Goal: Book appointment/travel/reservation

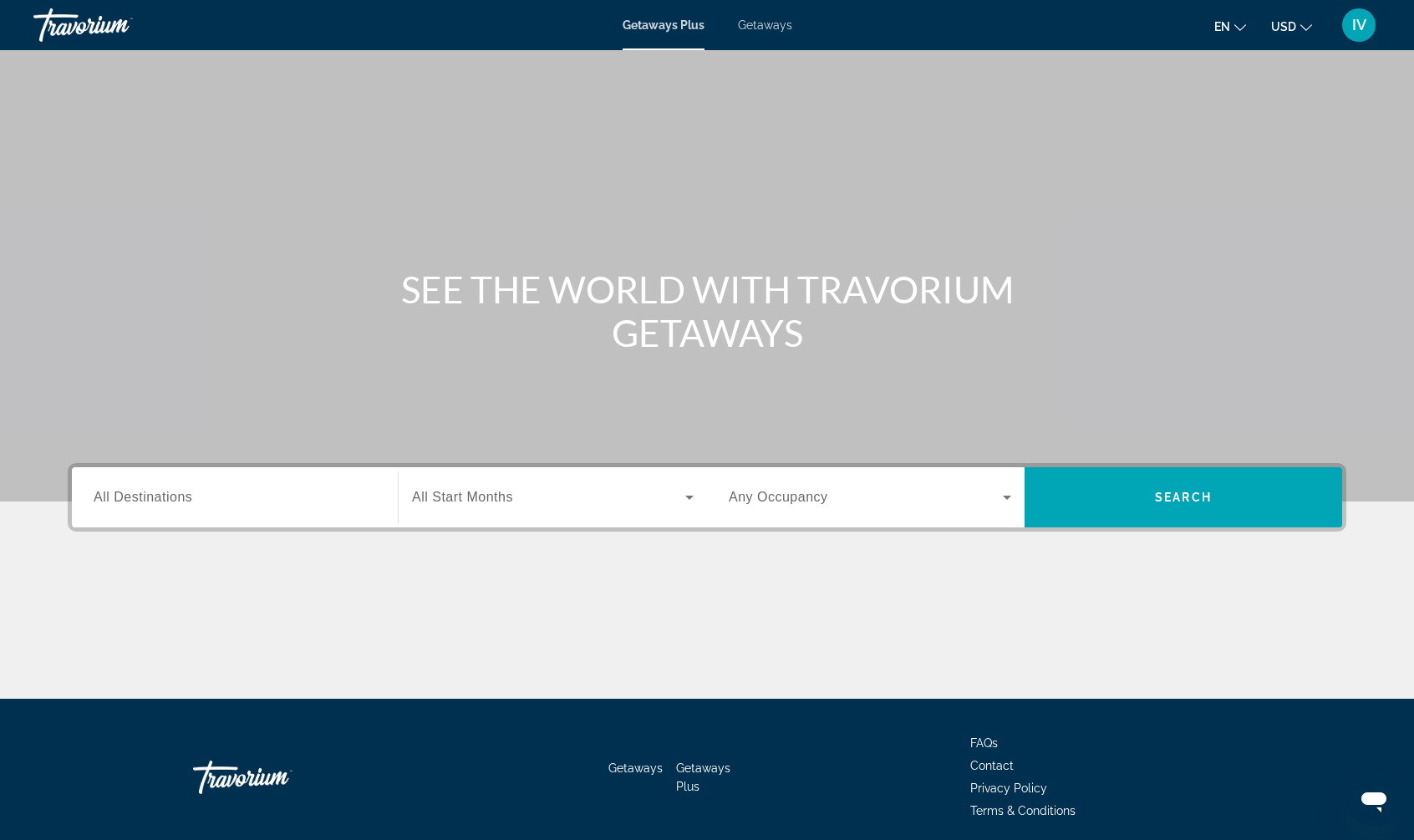
click at [776, 24] on span "Getaways" at bounding box center [765, 25] width 55 height 13
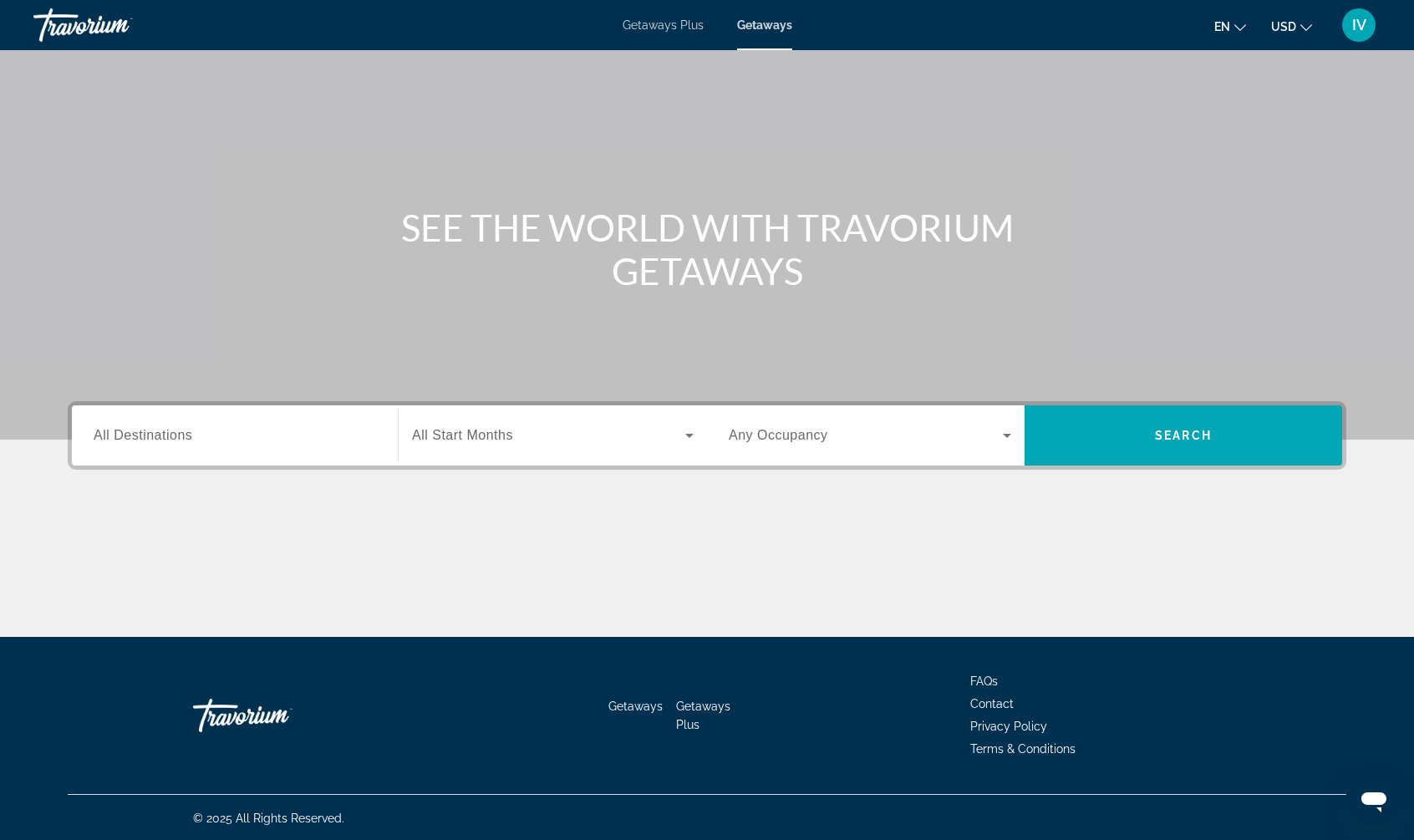
click at [310, 447] on div "Search widget" at bounding box center [235, 435] width 282 height 47
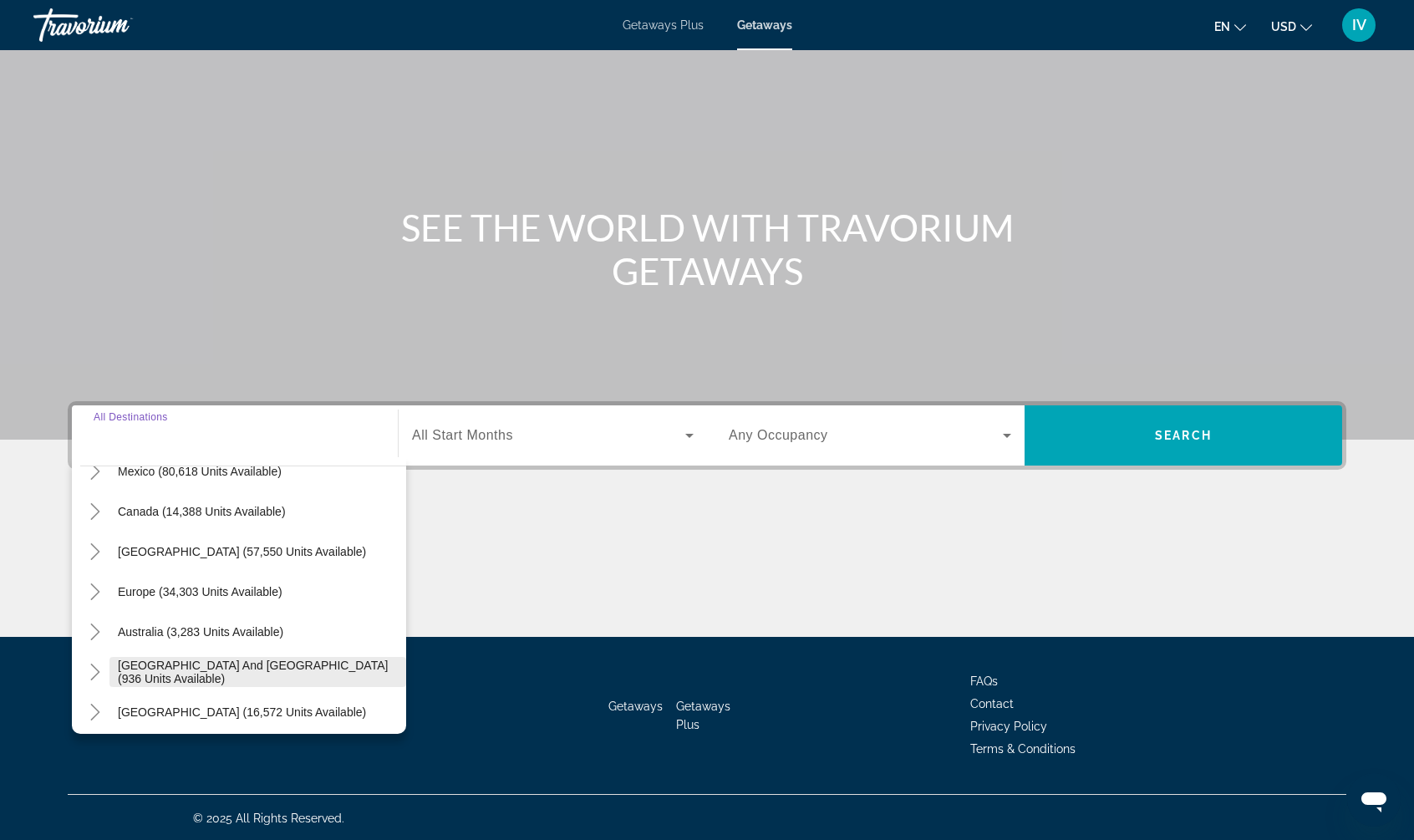
scroll to position [101, 0]
click at [121, 593] on span "Europe (34,303 units available)" at bounding box center [201, 594] width 165 height 13
type input "**********"
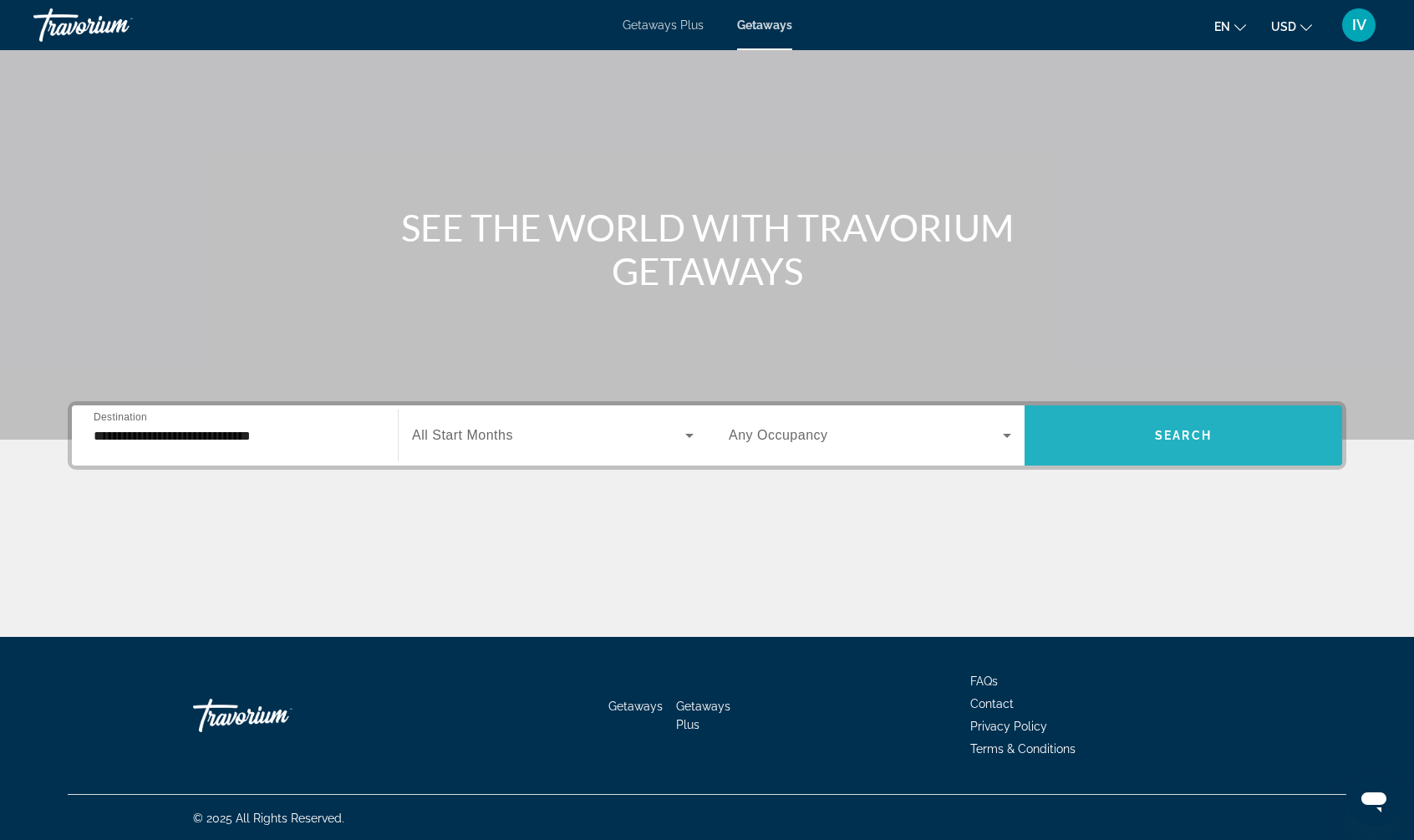
click at [1178, 435] on span "Search" at bounding box center [1183, 435] width 56 height 13
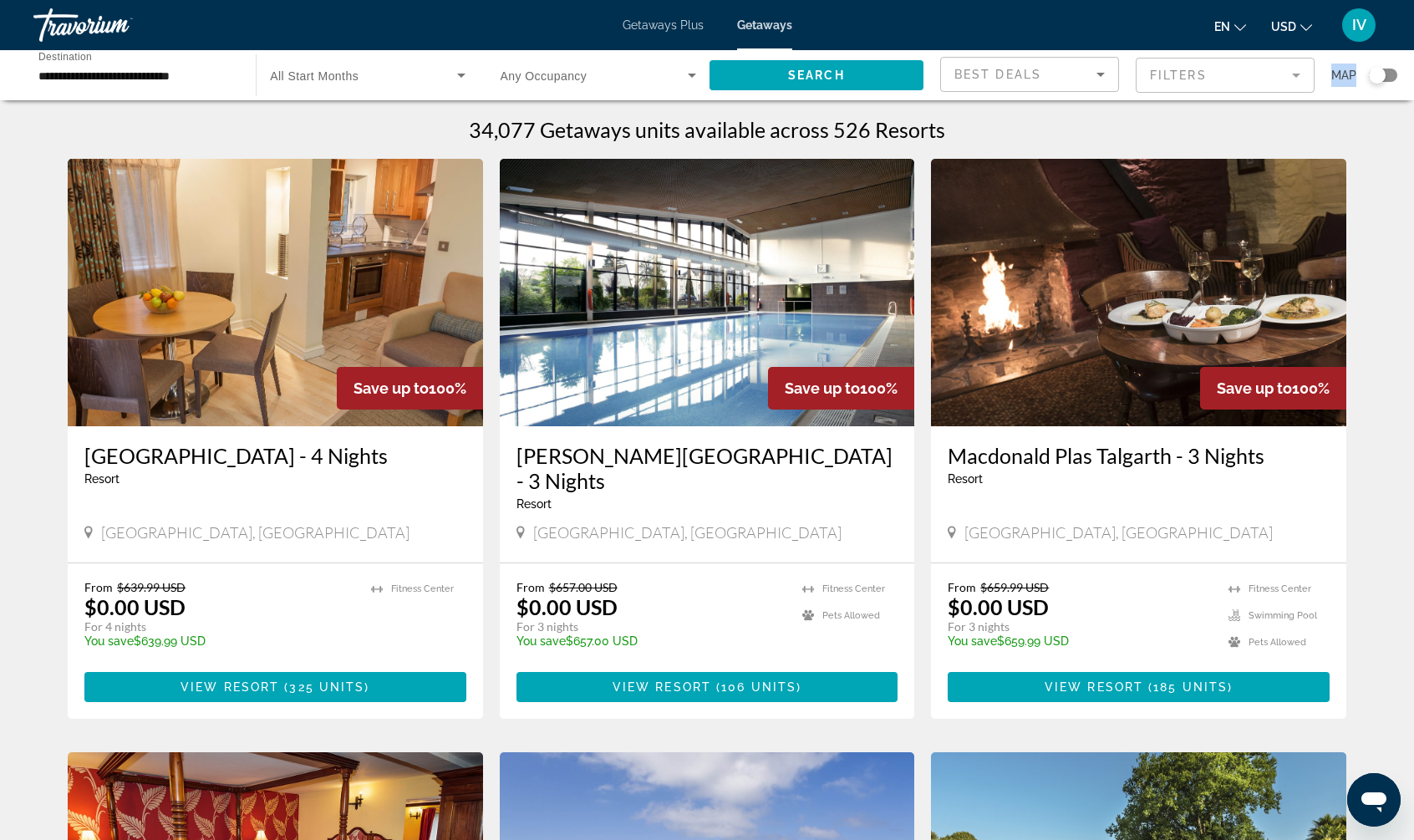
drag, startPoint x: 1341, startPoint y: 71, endPoint x: 1376, endPoint y: 75, distance: 35.2
click at [1376, 75] on div "Best Deals Filters Map" at bounding box center [1169, 74] width 457 height 37
drag, startPoint x: 1384, startPoint y: 77, endPoint x: 1397, endPoint y: 76, distance: 13.0
click at [1397, 76] on div "**********" at bounding box center [707, 75] width 1414 height 50
click at [1395, 78] on div "Search widget" at bounding box center [1384, 75] width 29 height 13
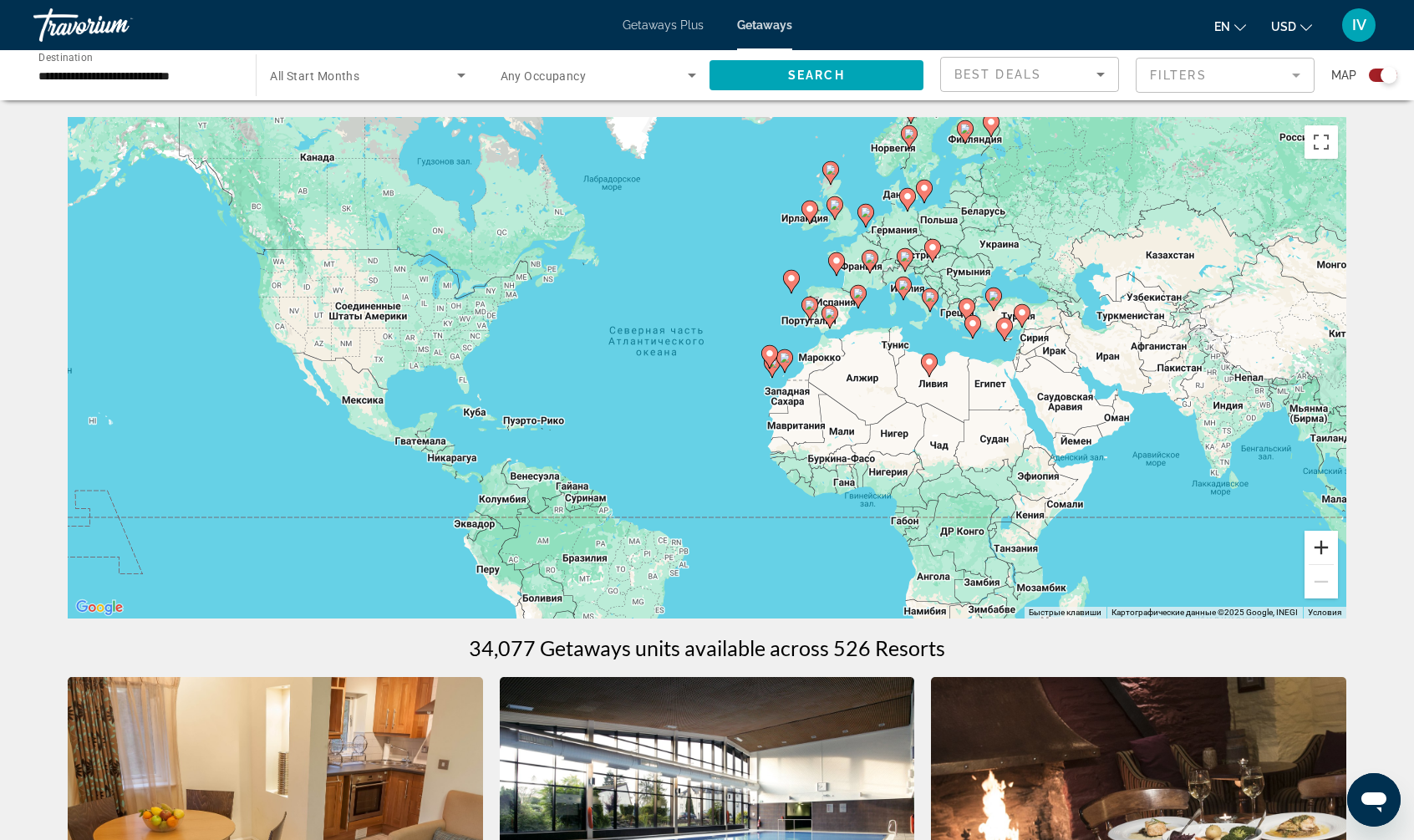
click at [1319, 544] on button "Увеличить" at bounding box center [1321, 547] width 33 height 33
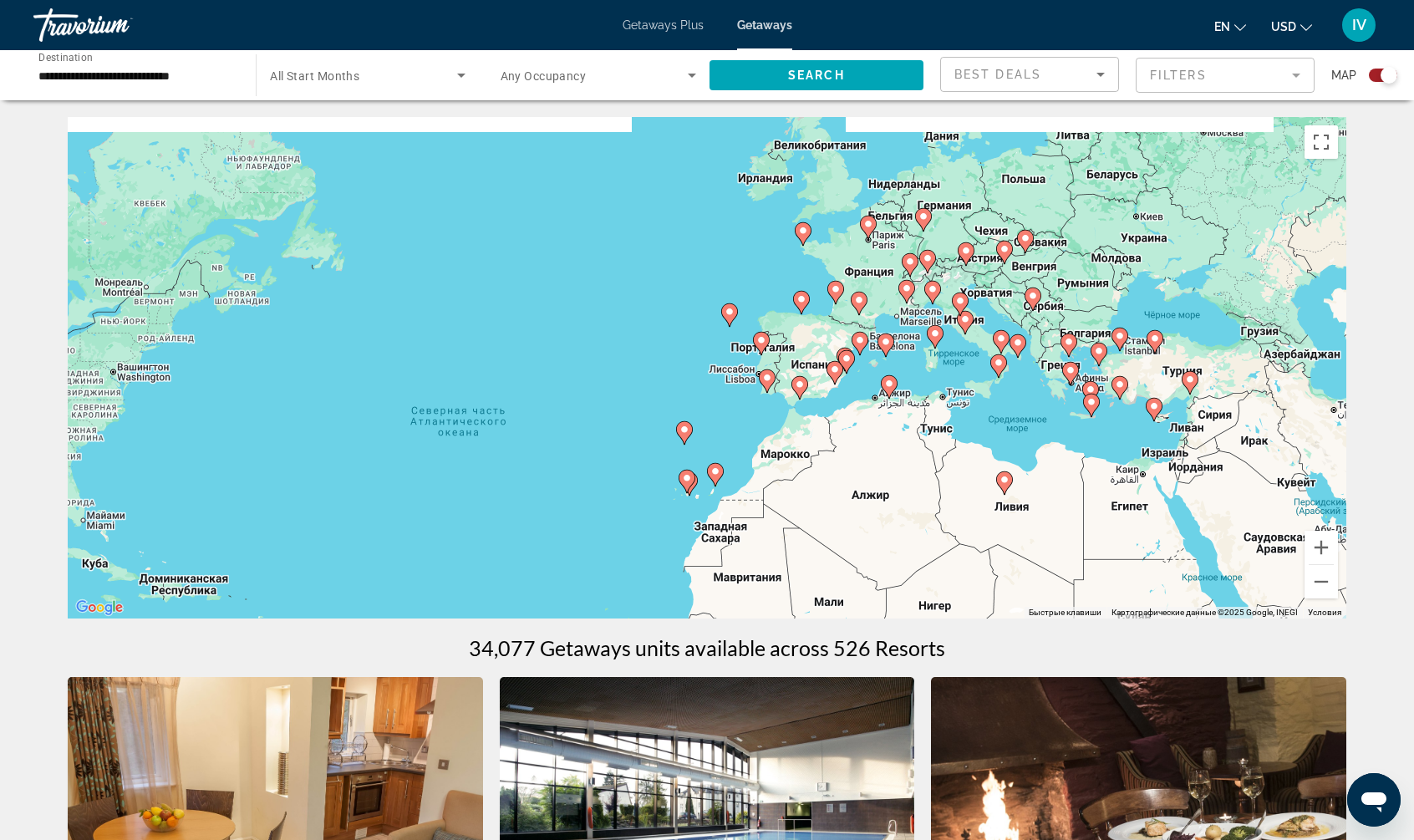
drag, startPoint x: 1135, startPoint y: 424, endPoint x: 990, endPoint y: 526, distance: 177.3
click at [990, 529] on div "Чтобы активировать перетаскивание с помощью клавиатуры, нажмите Alt + Ввод. Пос…" at bounding box center [707, 368] width 1279 height 501
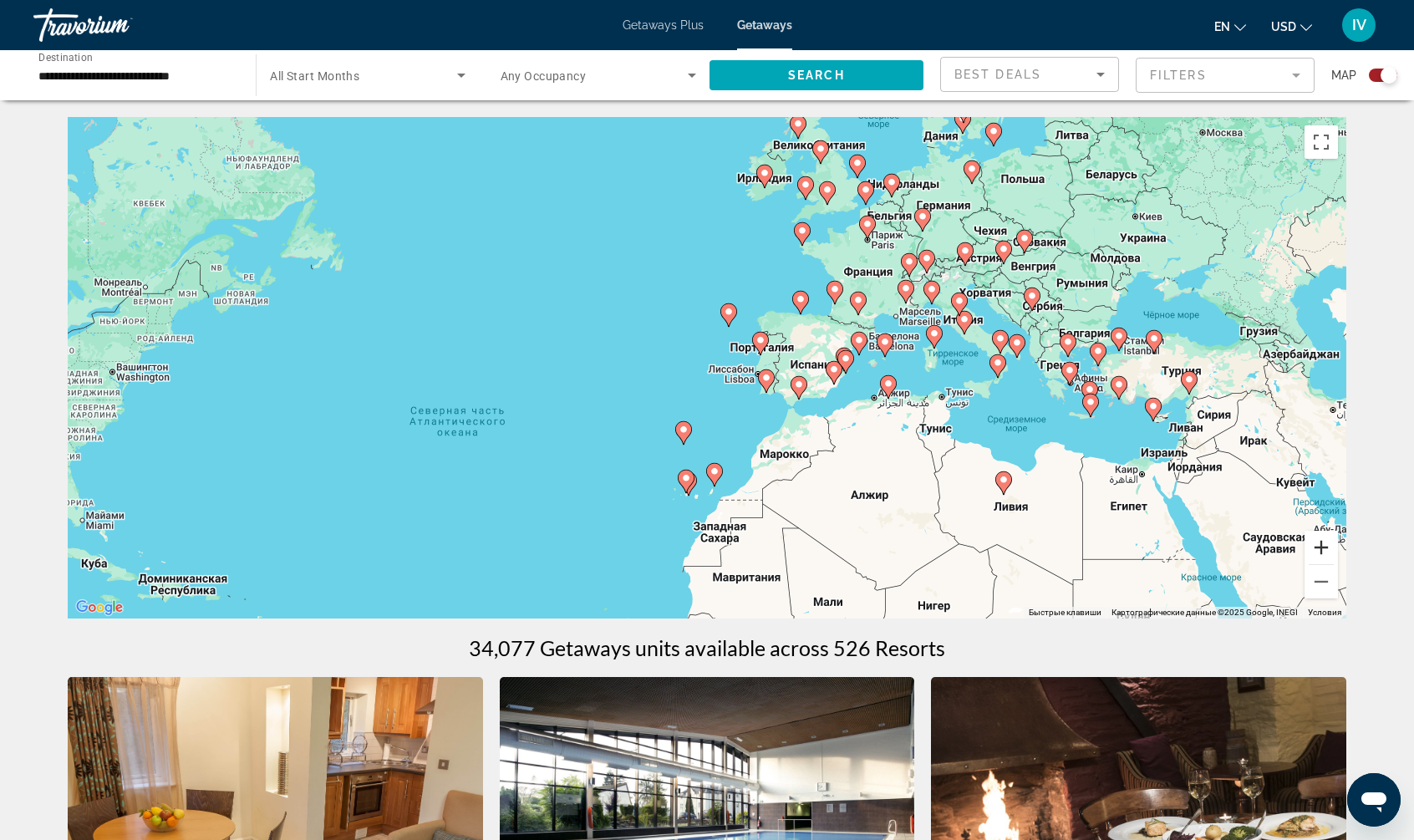
click at [1324, 547] on button "Увеличить" at bounding box center [1321, 547] width 33 height 33
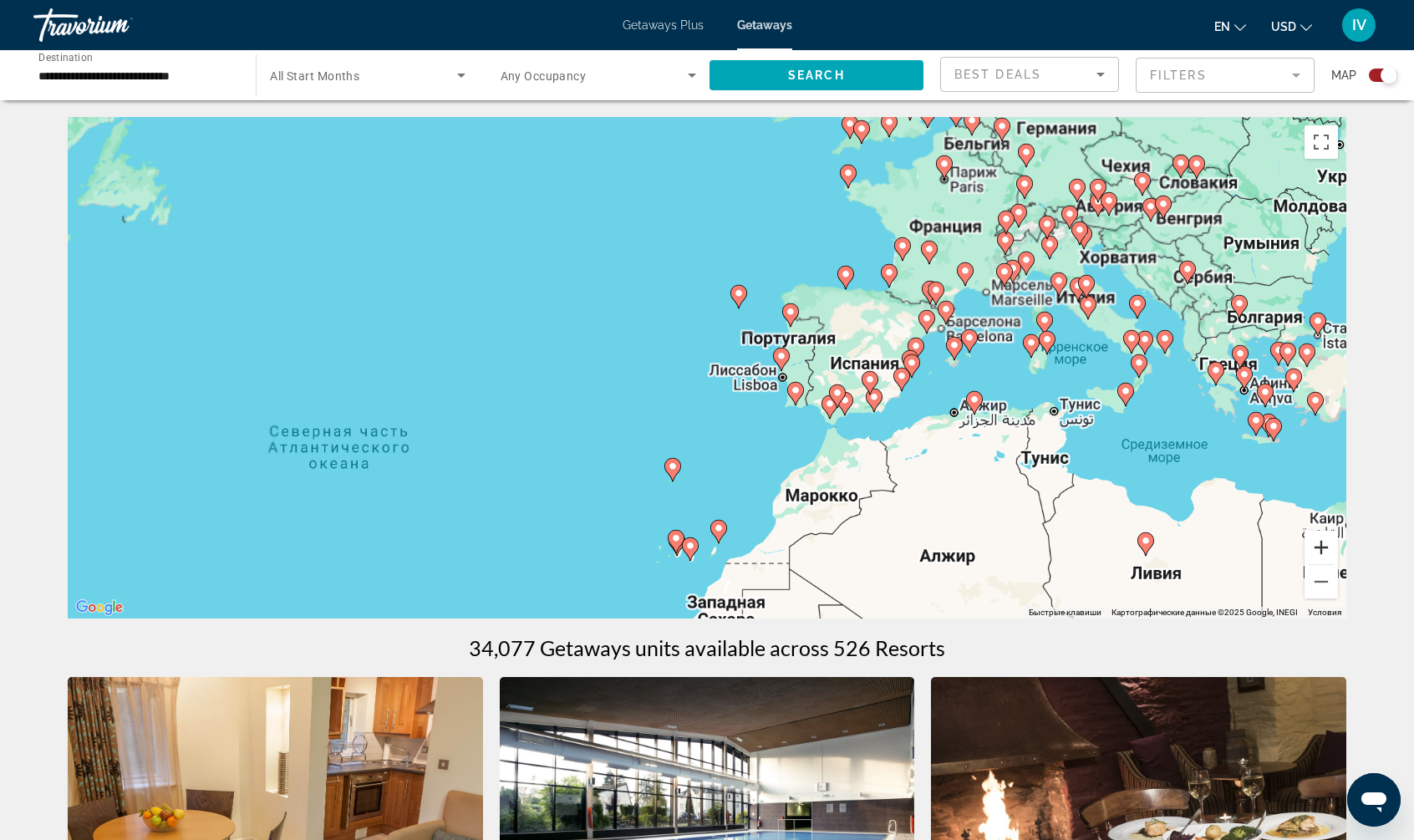
click at [1324, 547] on button "Увеличить" at bounding box center [1321, 547] width 33 height 33
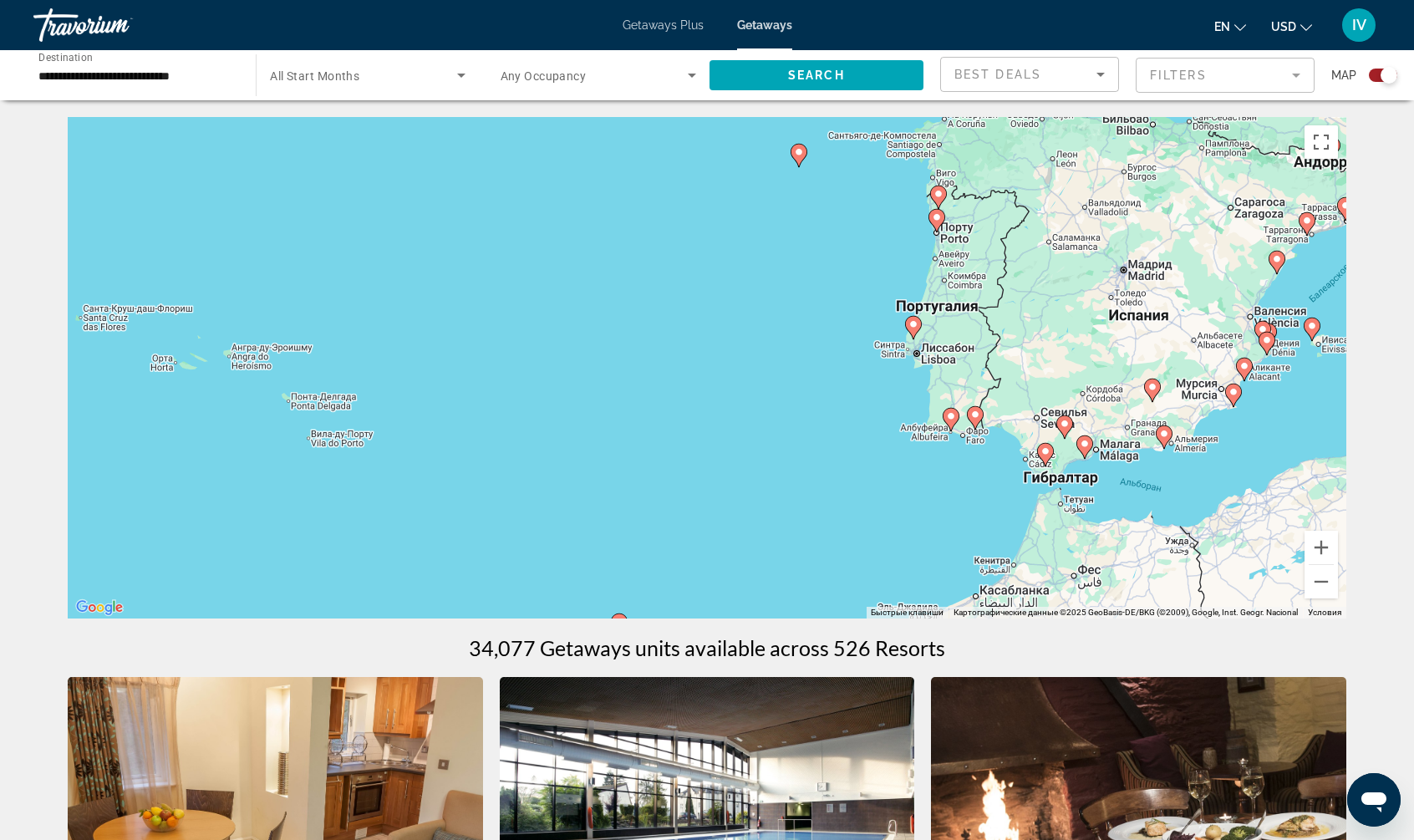
click at [1093, 435] on g "Main content" at bounding box center [1084, 447] width 17 height 23
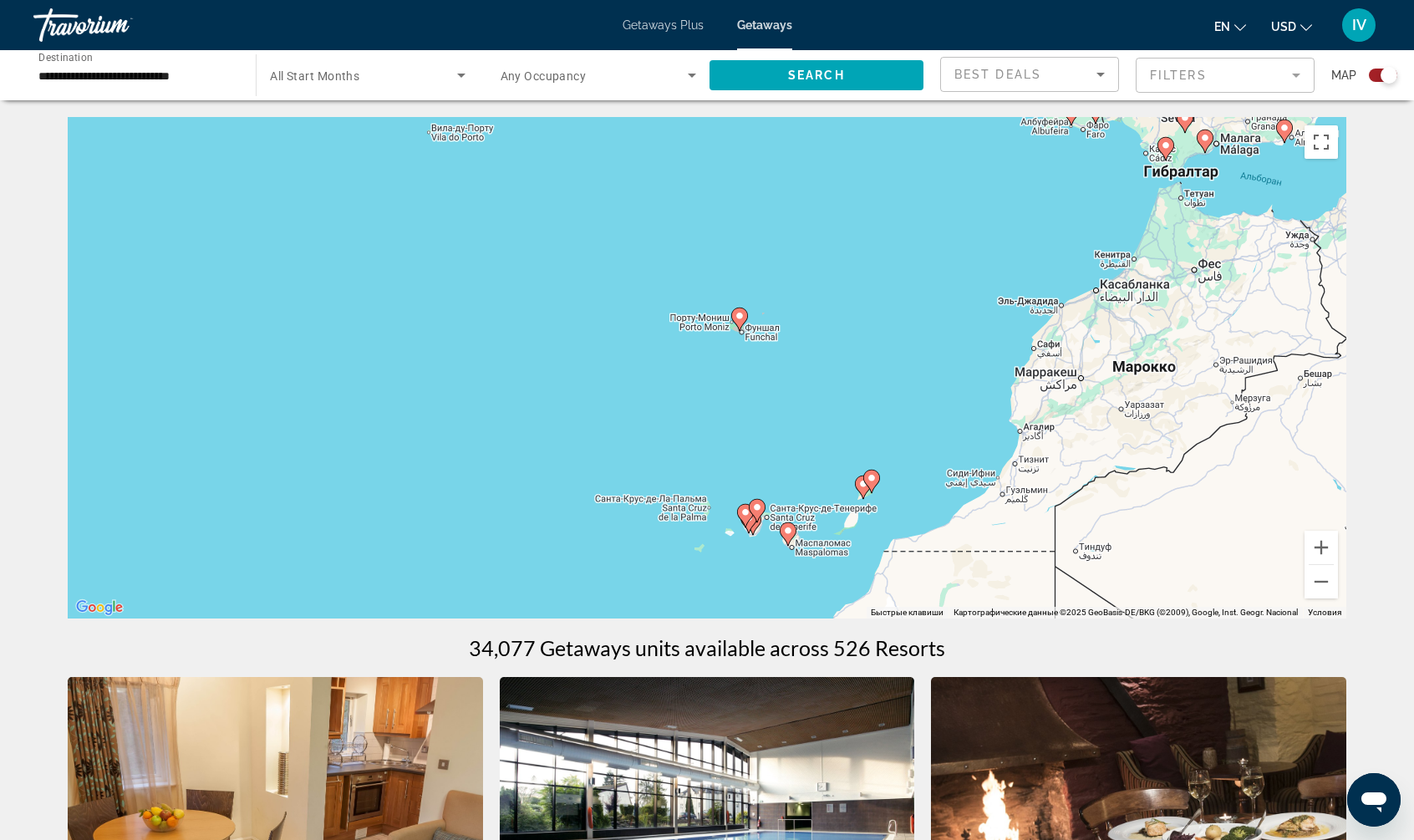
drag, startPoint x: 1041, startPoint y: 271, endPoint x: 1067, endPoint y: 219, distance: 58.1
click at [1067, 219] on div "Чтобы активировать перетаскивание с помощью клавиатуры, нажмите Alt + Ввод. Пос…" at bounding box center [707, 368] width 1279 height 501
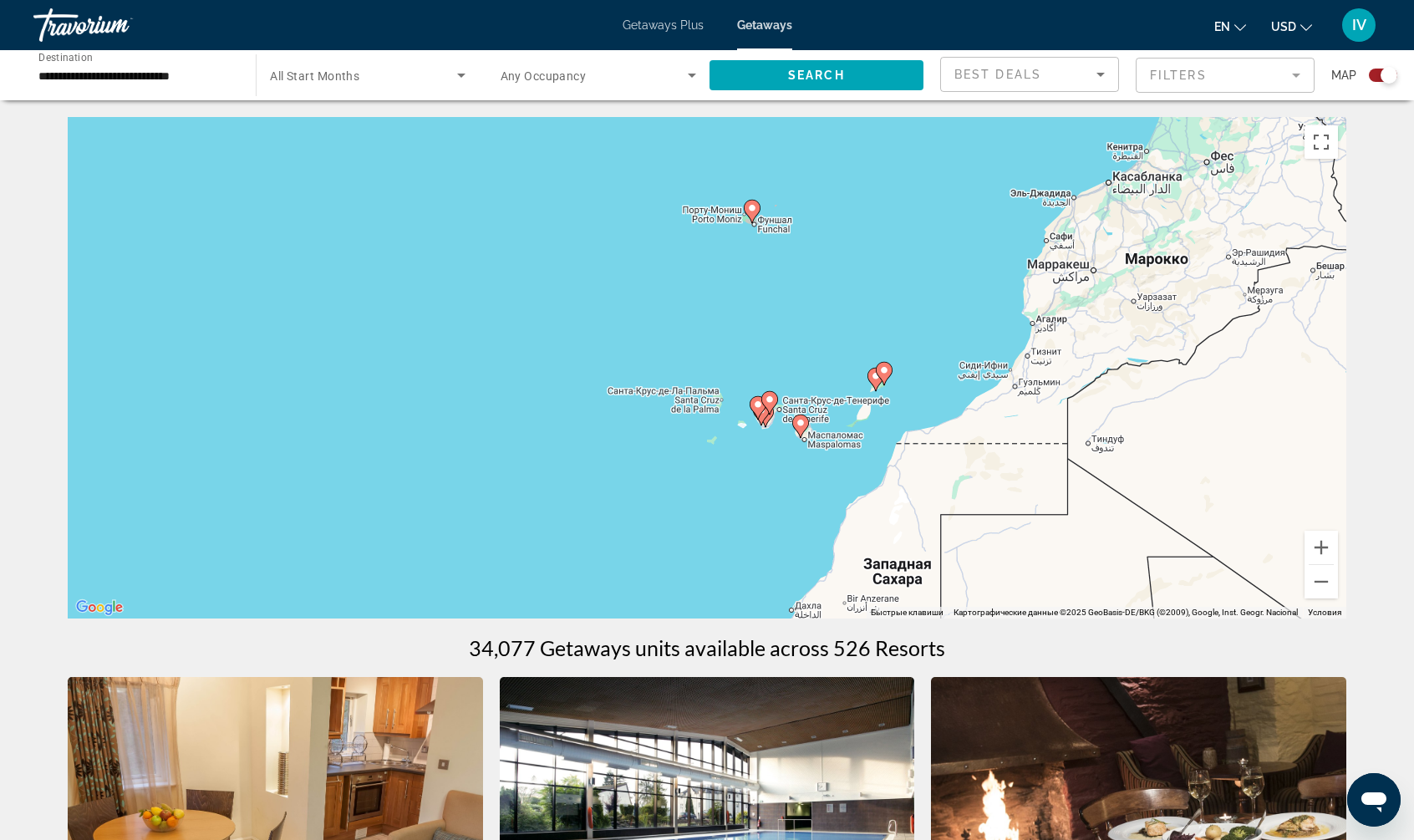
drag, startPoint x: 1034, startPoint y: 265, endPoint x: 1034, endPoint y: 252, distance: 13.0
click at [1034, 252] on div "Чтобы активировать перетаскивание с помощью клавиатуры, нажмите Alt + Ввод. Пос…" at bounding box center [707, 368] width 1279 height 501
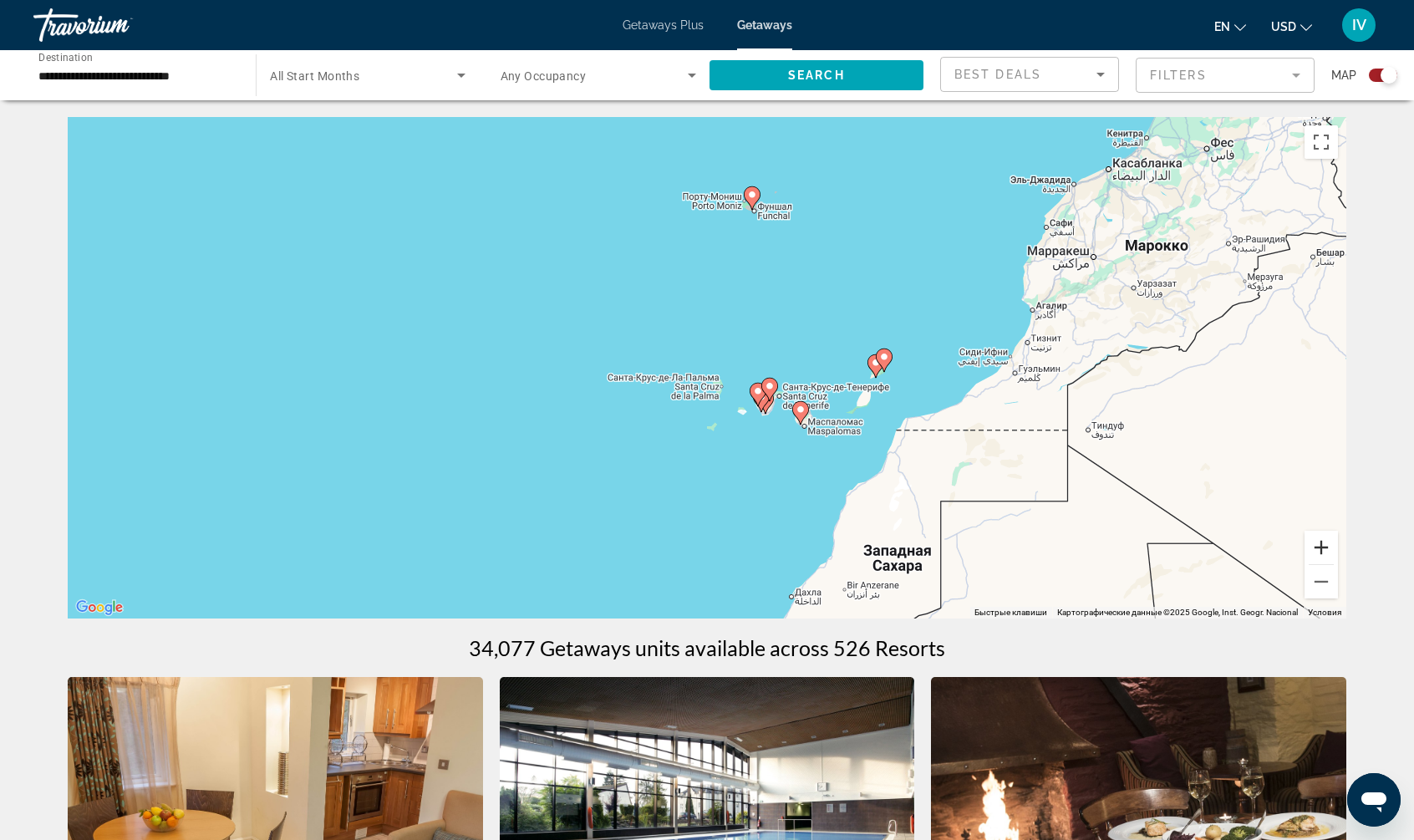
click at [1320, 548] on button "Увеличить" at bounding box center [1321, 547] width 33 height 33
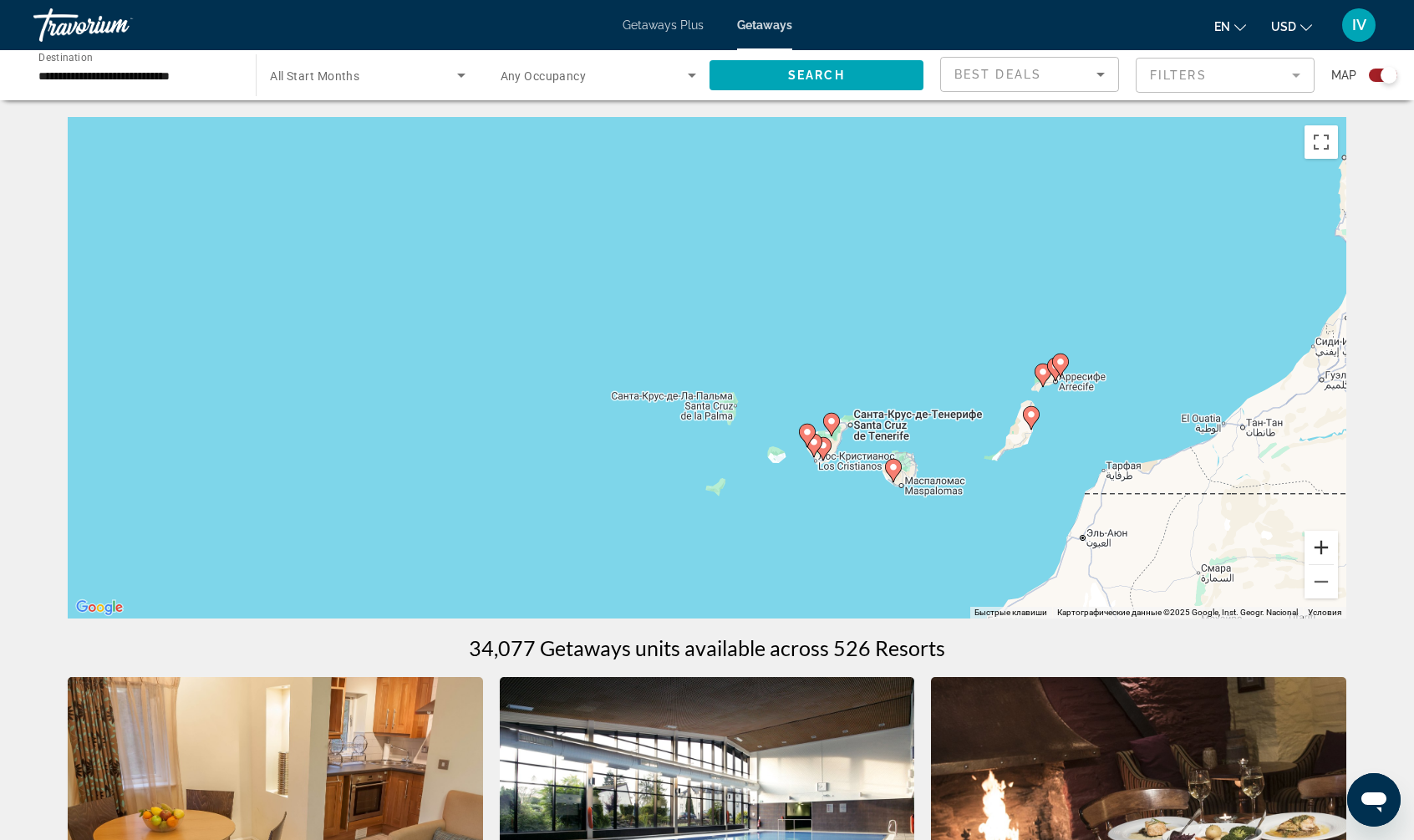
click at [1320, 548] on button "Увеличить" at bounding box center [1321, 547] width 33 height 33
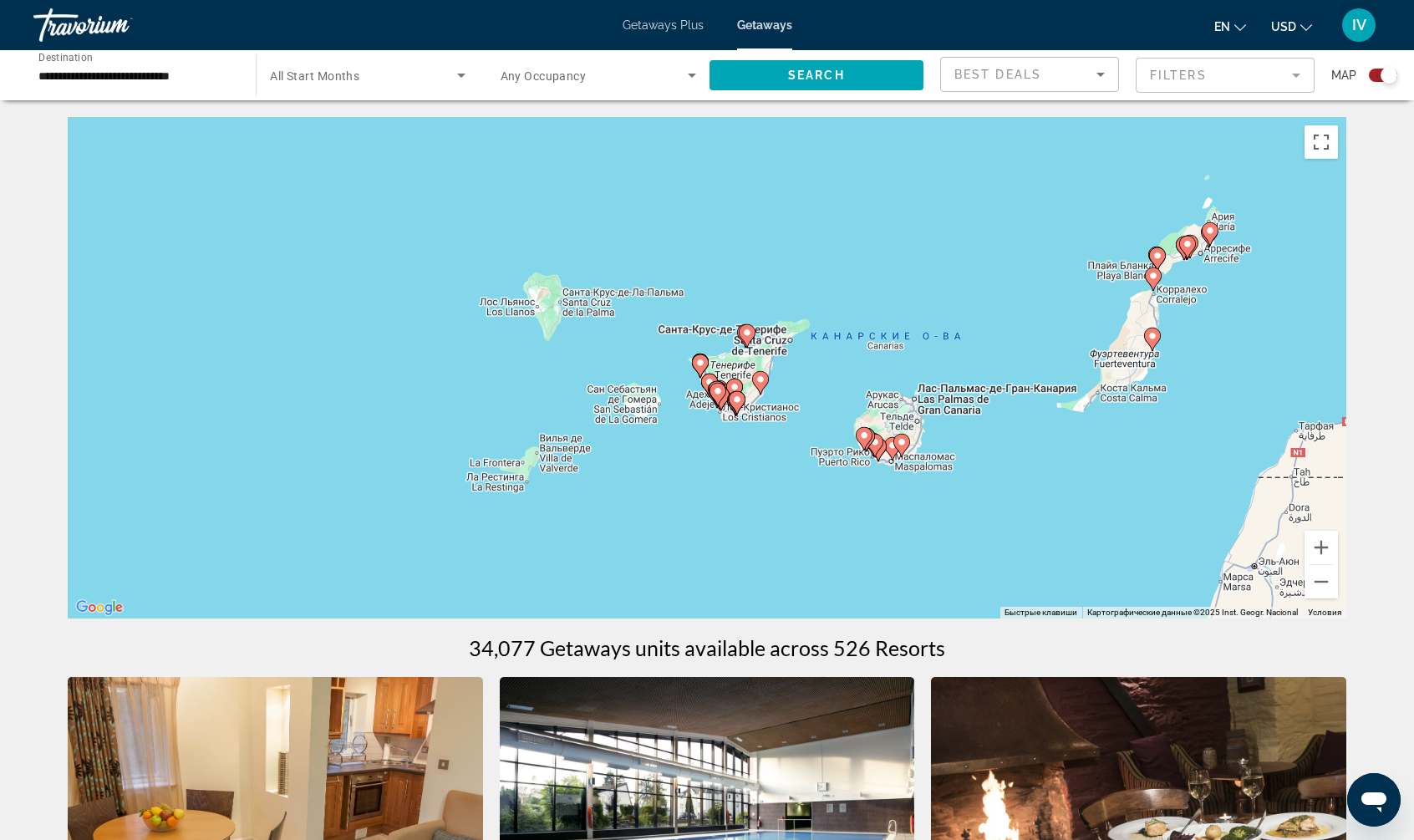
drag, startPoint x: 1240, startPoint y: 507, endPoint x: 1035, endPoint y: 365, distance: 249.4
click at [1035, 365] on div "Чтобы активировать перетаскивание с помощью клавиатуры, нажмите Alt + Ввод. Пос…" at bounding box center [707, 368] width 1279 height 501
click at [1321, 541] on button "Увеличить" at bounding box center [1321, 547] width 33 height 33
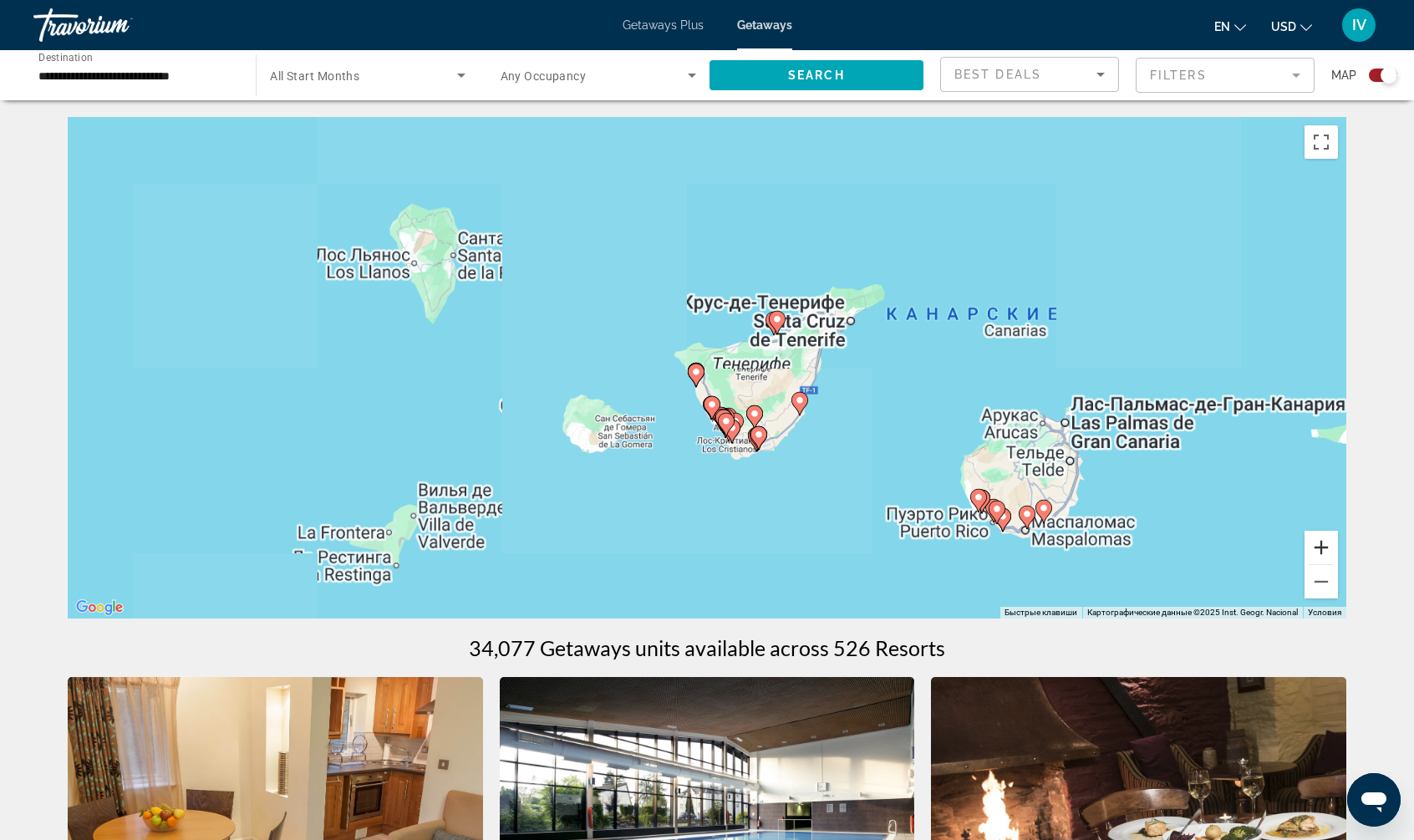
click at [1321, 541] on button "Увеличить" at bounding box center [1321, 547] width 33 height 33
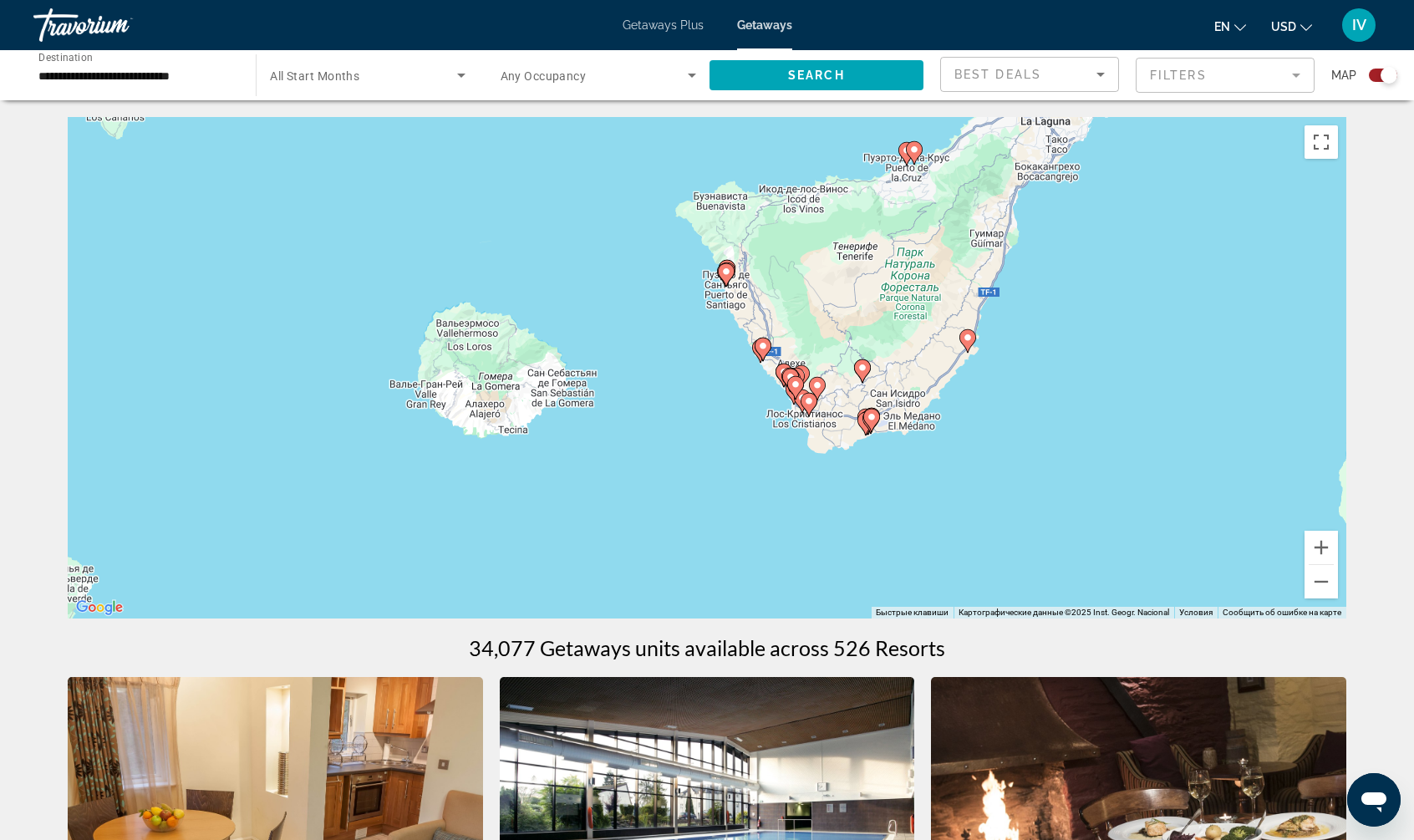
drag, startPoint x: 935, startPoint y: 443, endPoint x: 981, endPoint y: 316, distance: 135.1
click at [981, 316] on div "Чтобы активировать перетаскивание с помощью клавиатуры, нажмите Alt + Ввод. Пос…" at bounding box center [707, 368] width 1279 height 501
click at [970, 343] on icon "Main content" at bounding box center [967, 341] width 15 height 21
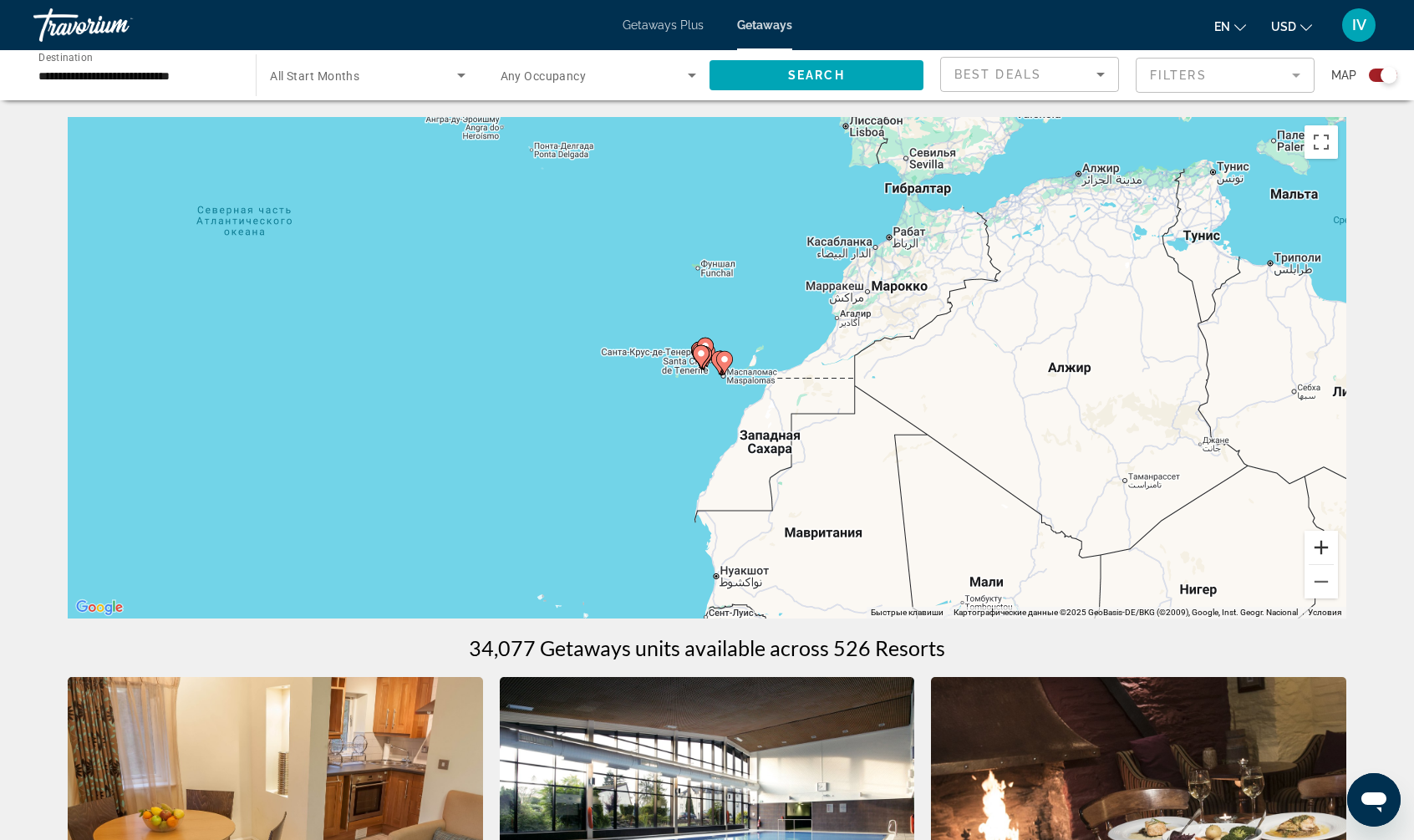
click at [1322, 545] on button "Увеличить" at bounding box center [1321, 547] width 33 height 33
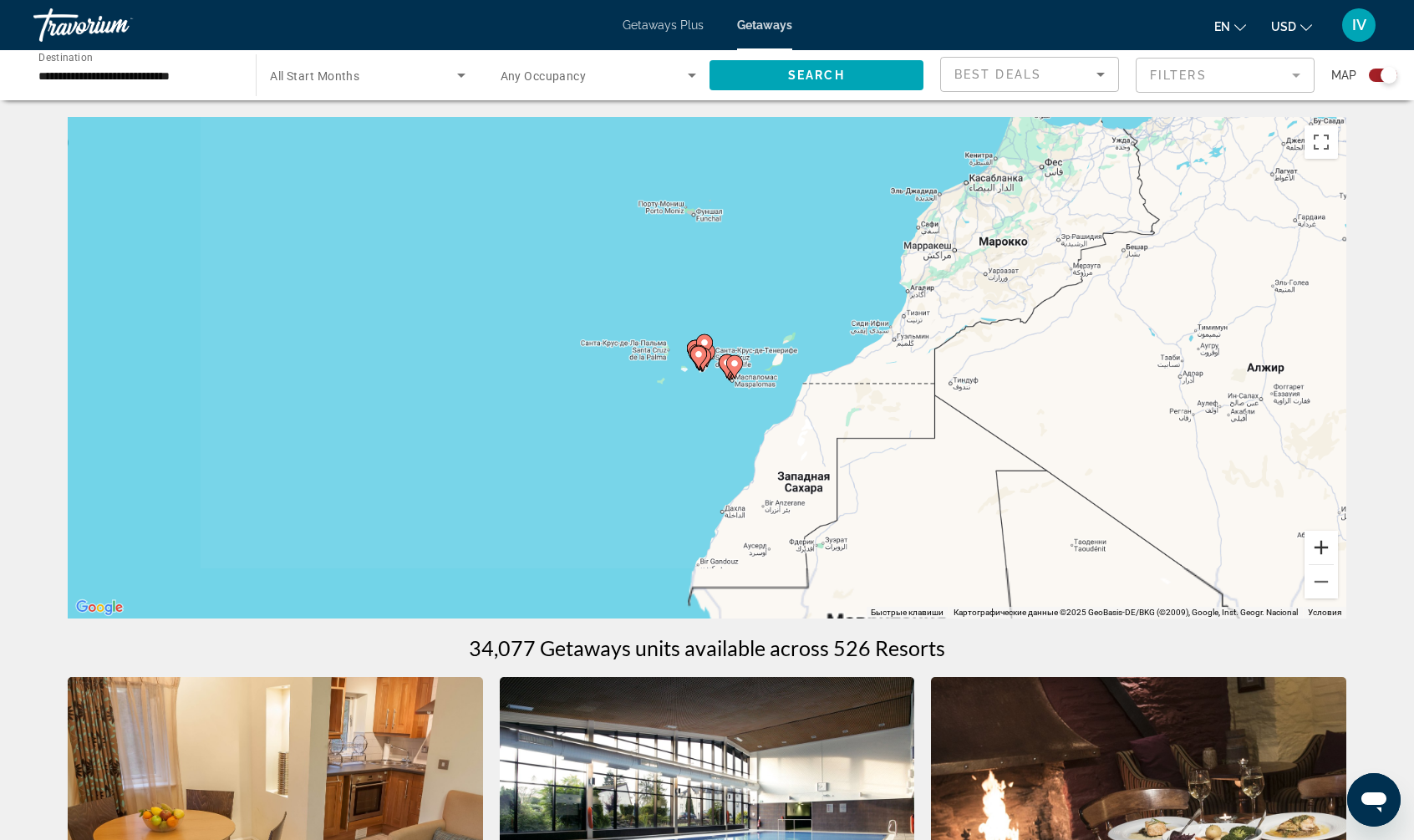
click at [1322, 545] on button "Увеличить" at bounding box center [1321, 547] width 33 height 33
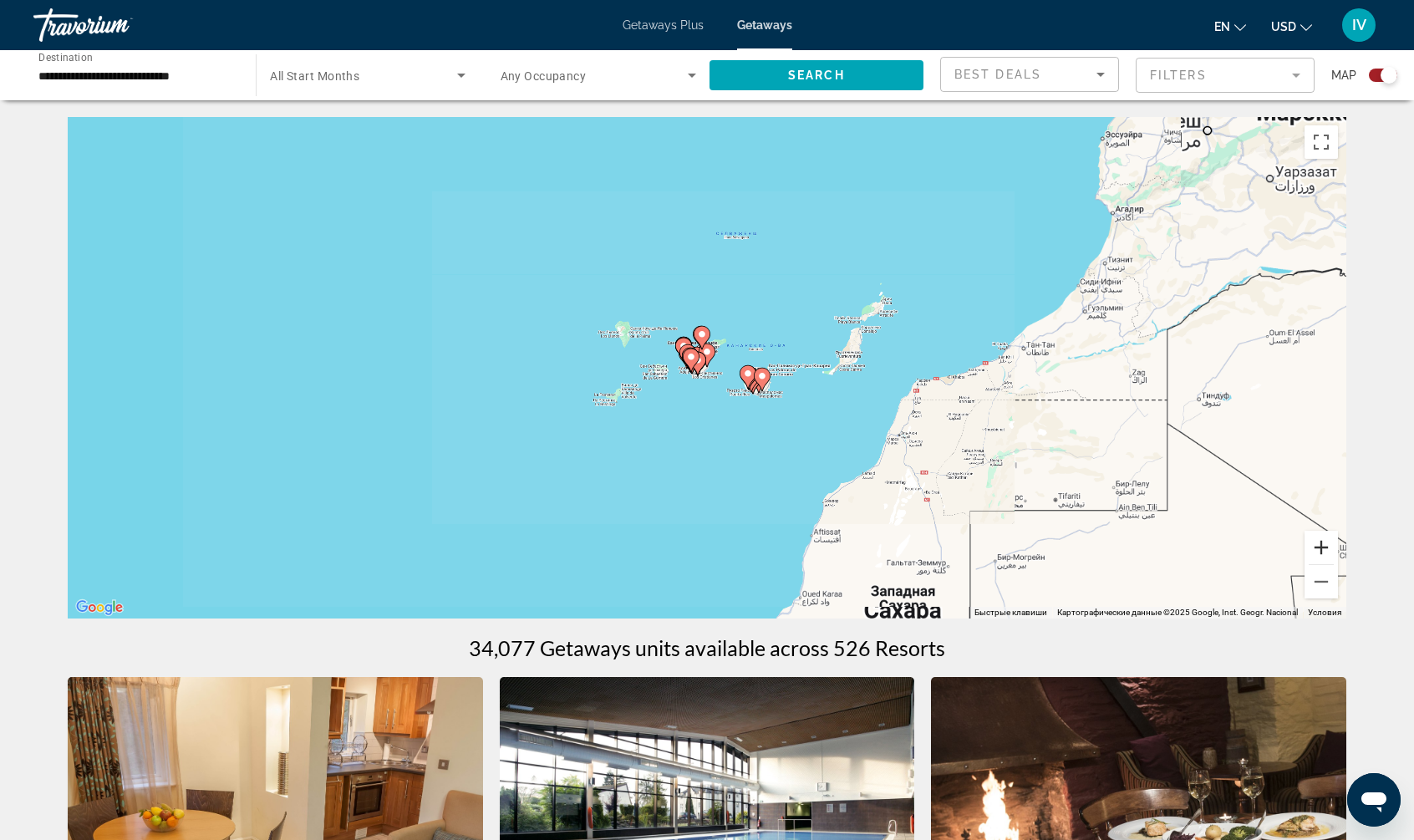
click at [1322, 545] on button "Увеличить" at bounding box center [1321, 547] width 33 height 33
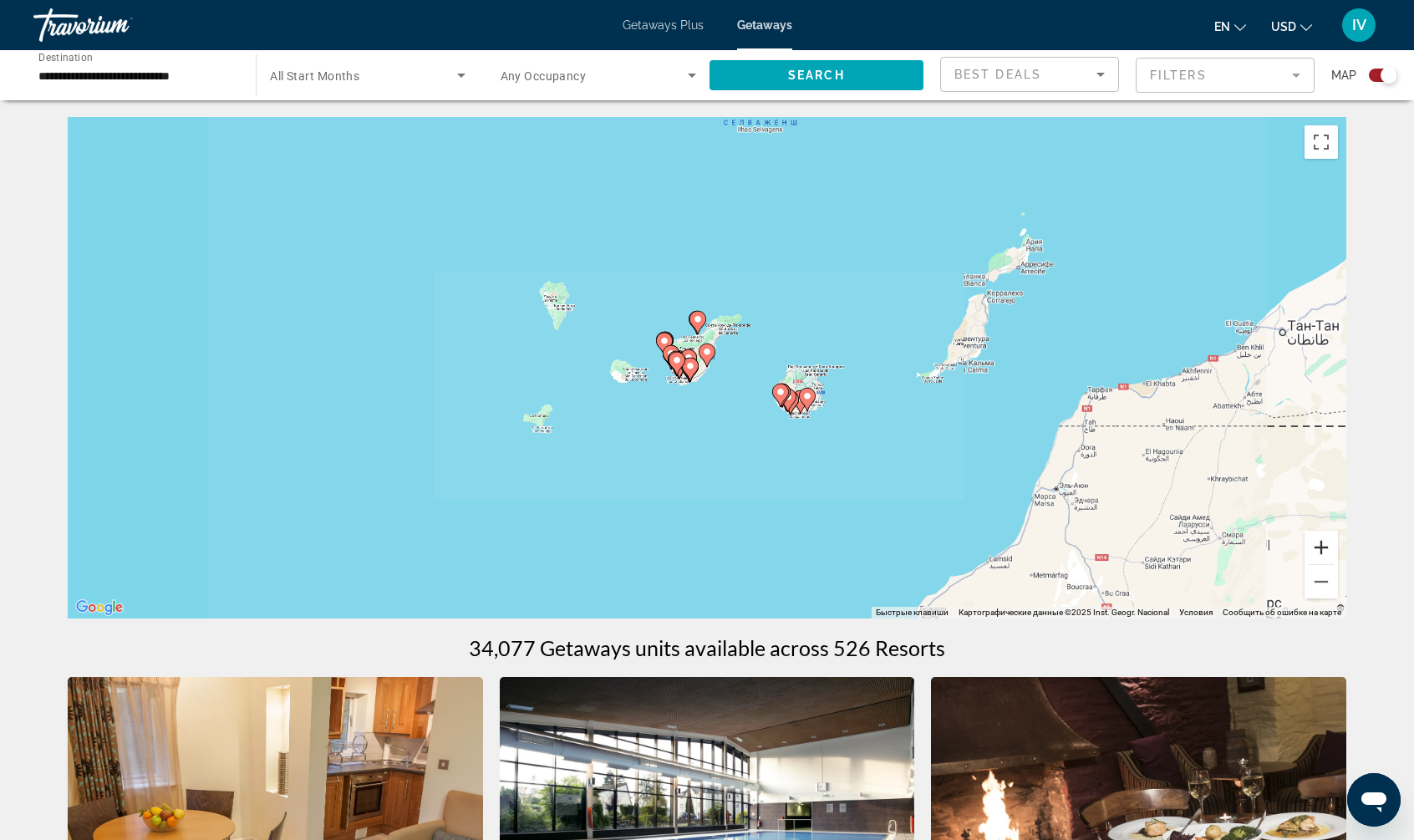
click at [1322, 545] on button "Увеличить" at bounding box center [1321, 547] width 33 height 33
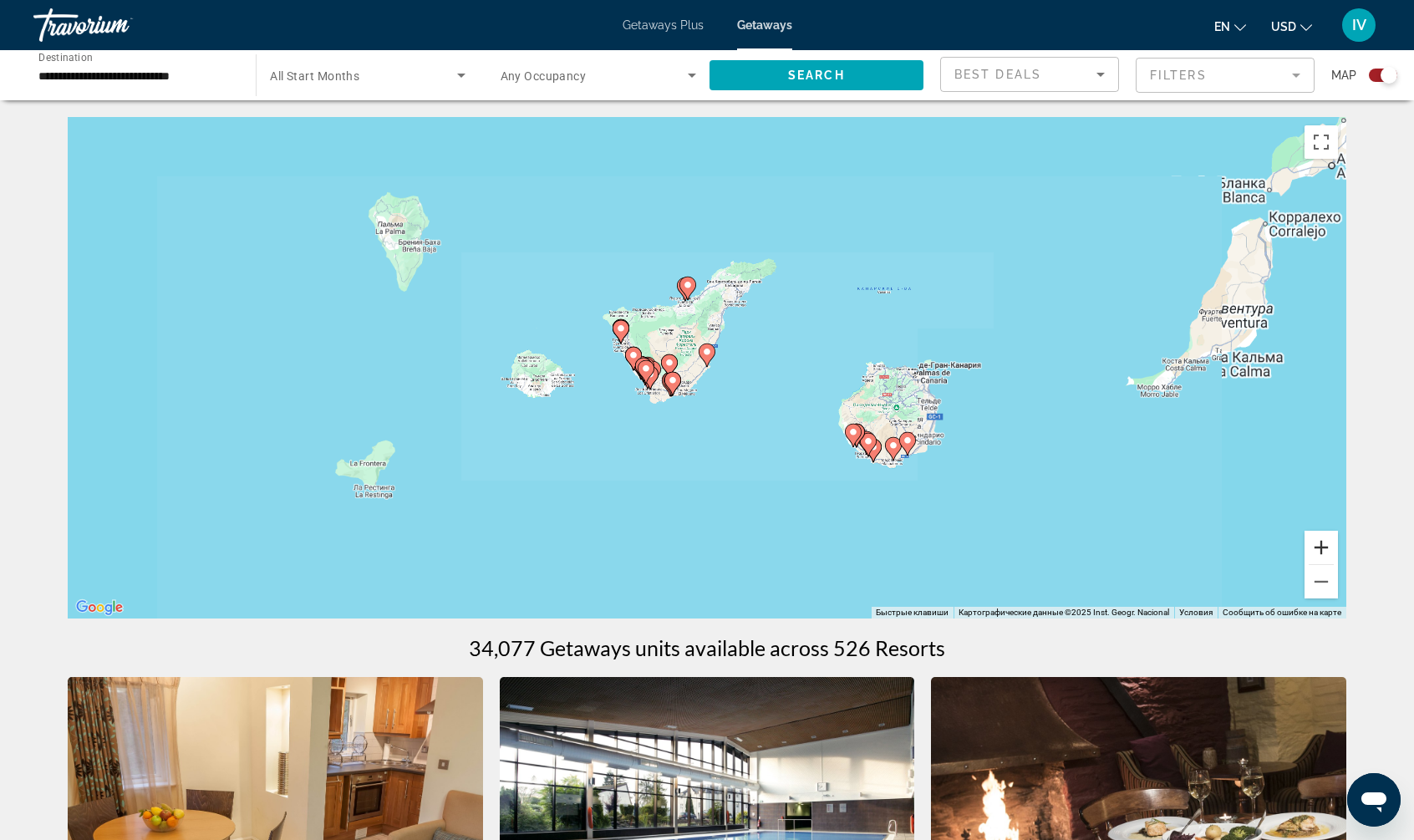
click at [1322, 545] on button "Увеличить" at bounding box center [1321, 547] width 33 height 33
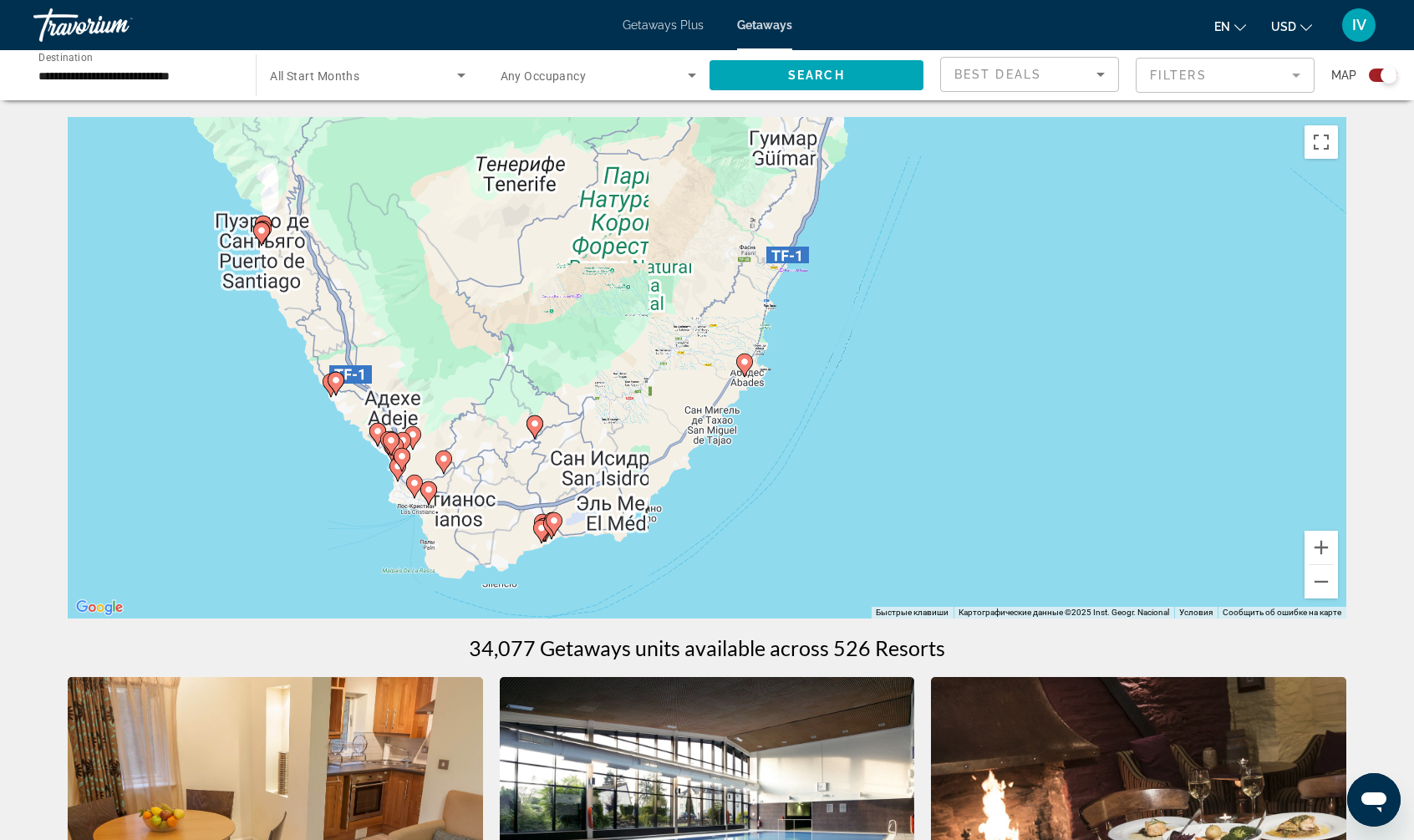
drag, startPoint x: 810, startPoint y: 339, endPoint x: 846, endPoint y: 333, distance: 36.5
click at [846, 333] on div "Чтобы активировать перетаскивание с помощью клавиатуры, нажмите Alt + Ввод. Пос…" at bounding box center [707, 368] width 1279 height 501
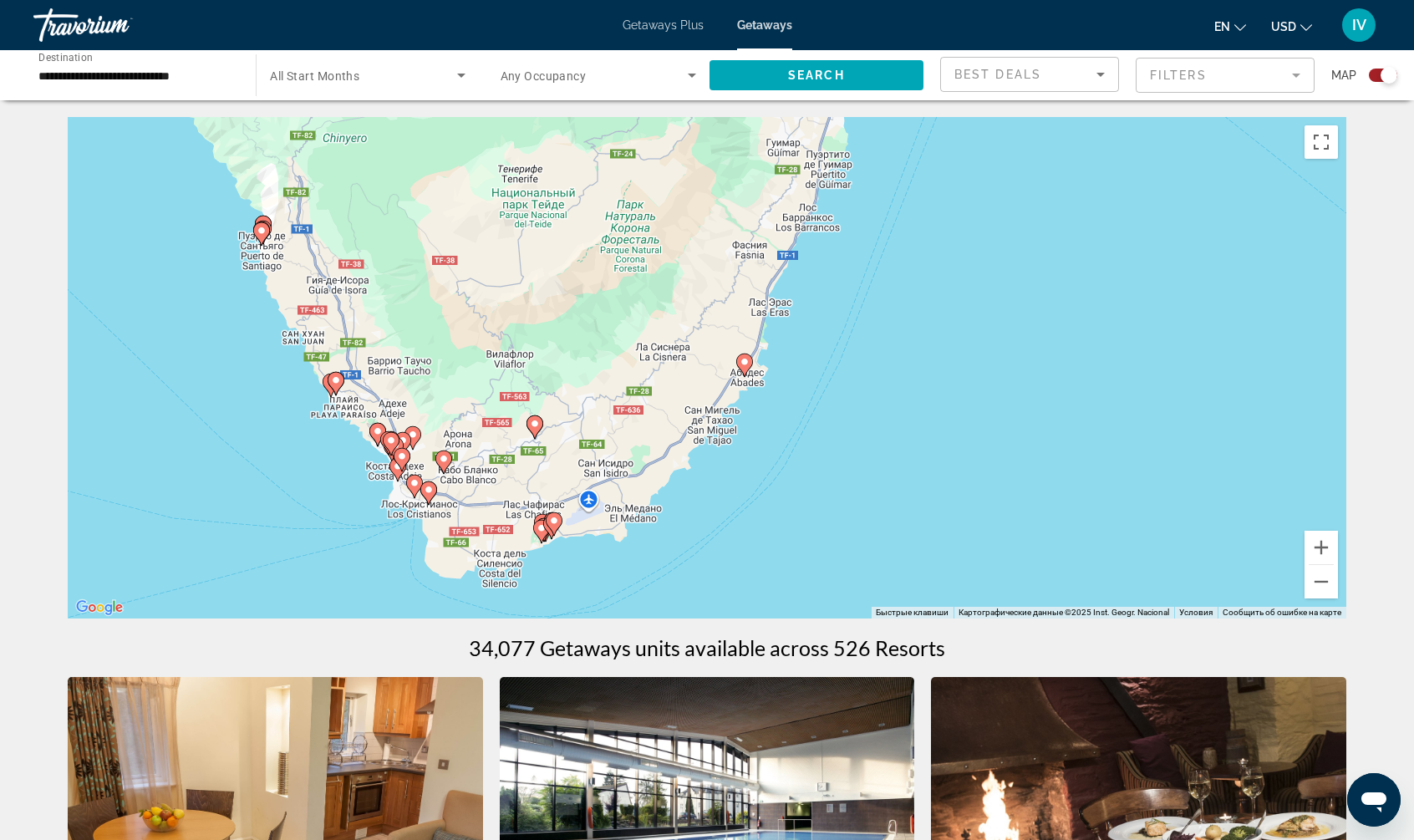
click at [746, 363] on image "Main content" at bounding box center [744, 361] width 10 height 10
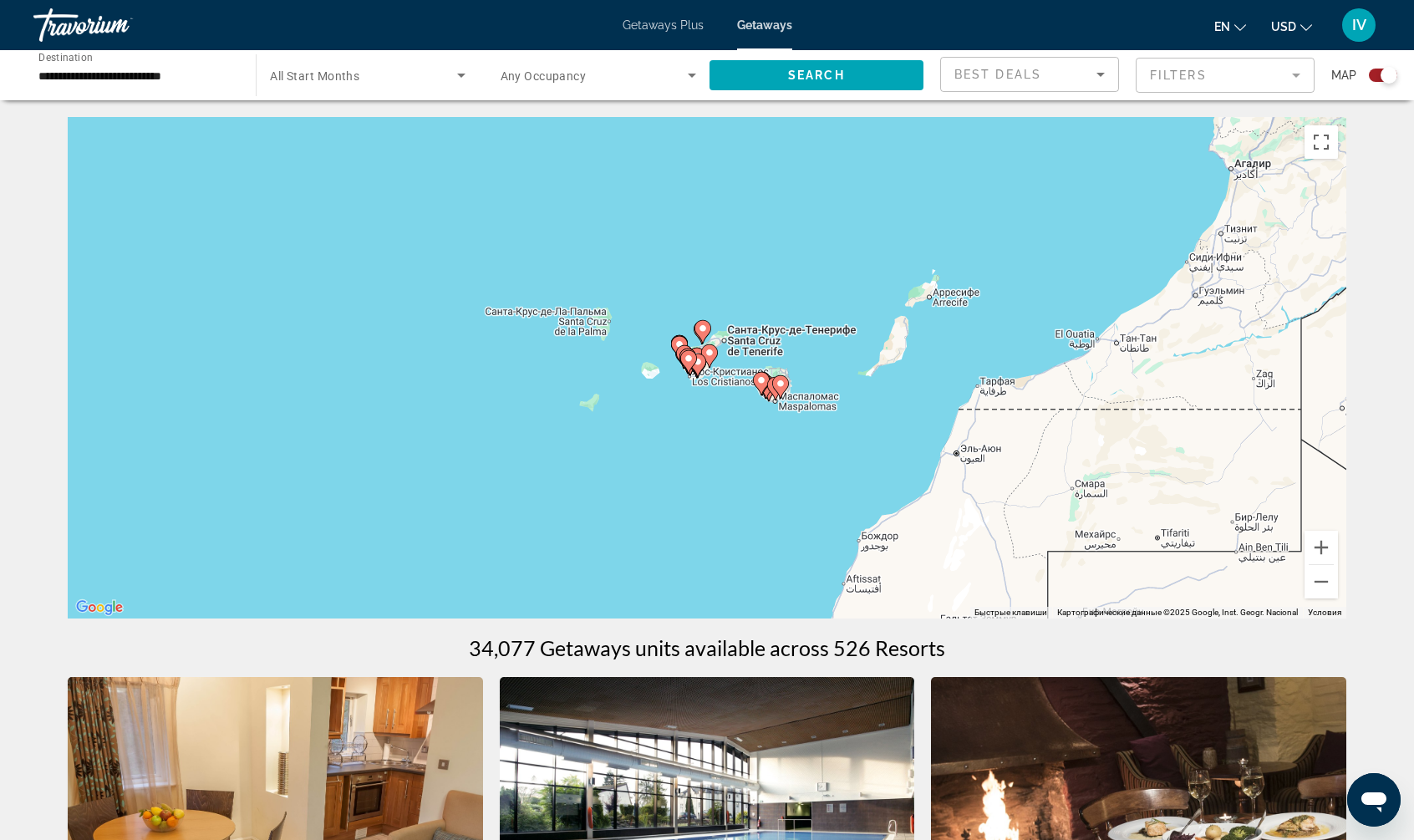
click at [717, 363] on gmp-advanced-marker "Main content" at bounding box center [709, 356] width 17 height 25
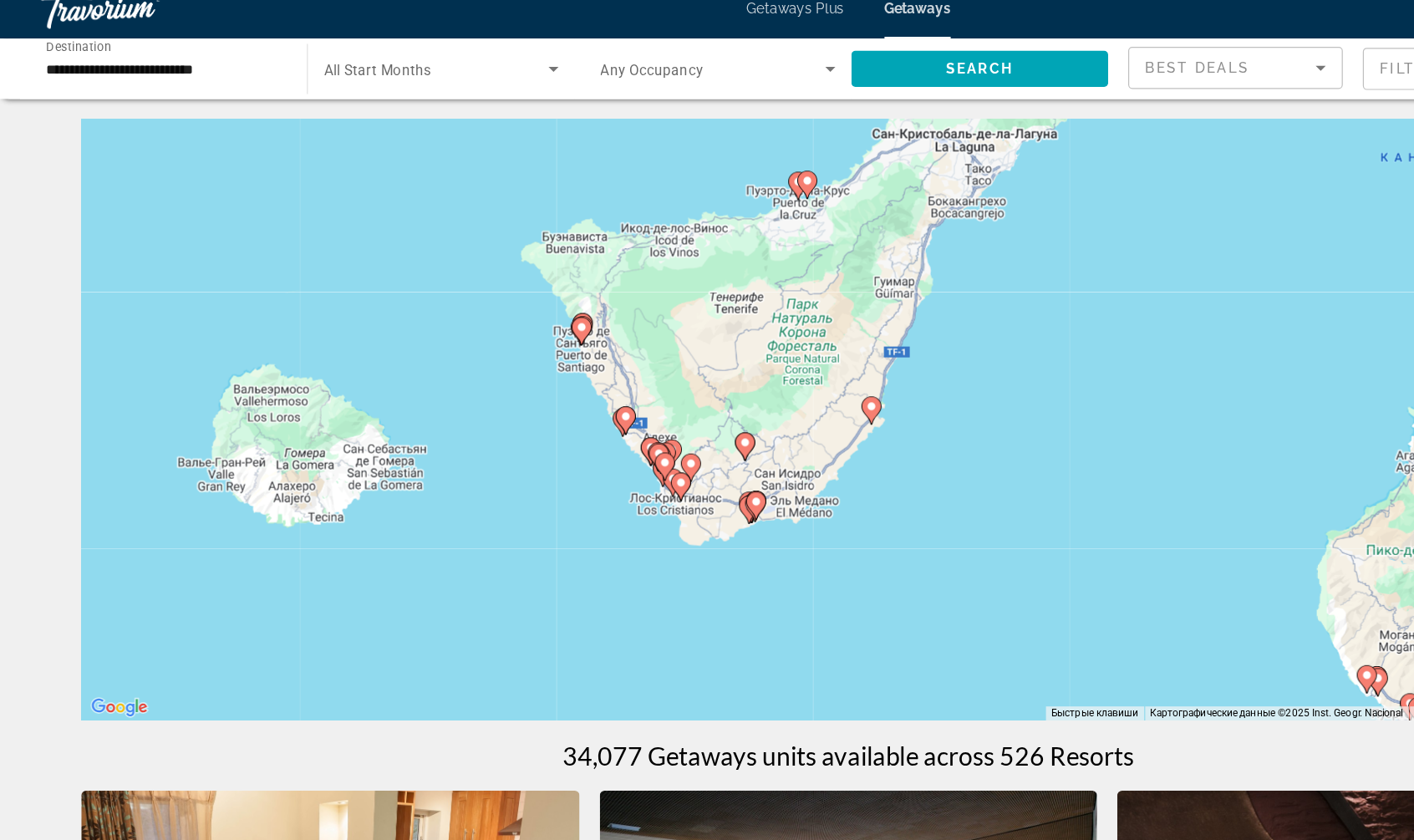
click at [489, 304] on gmp-advanced-marker "Main content" at bounding box center [484, 295] width 17 height 25
type input "**********"
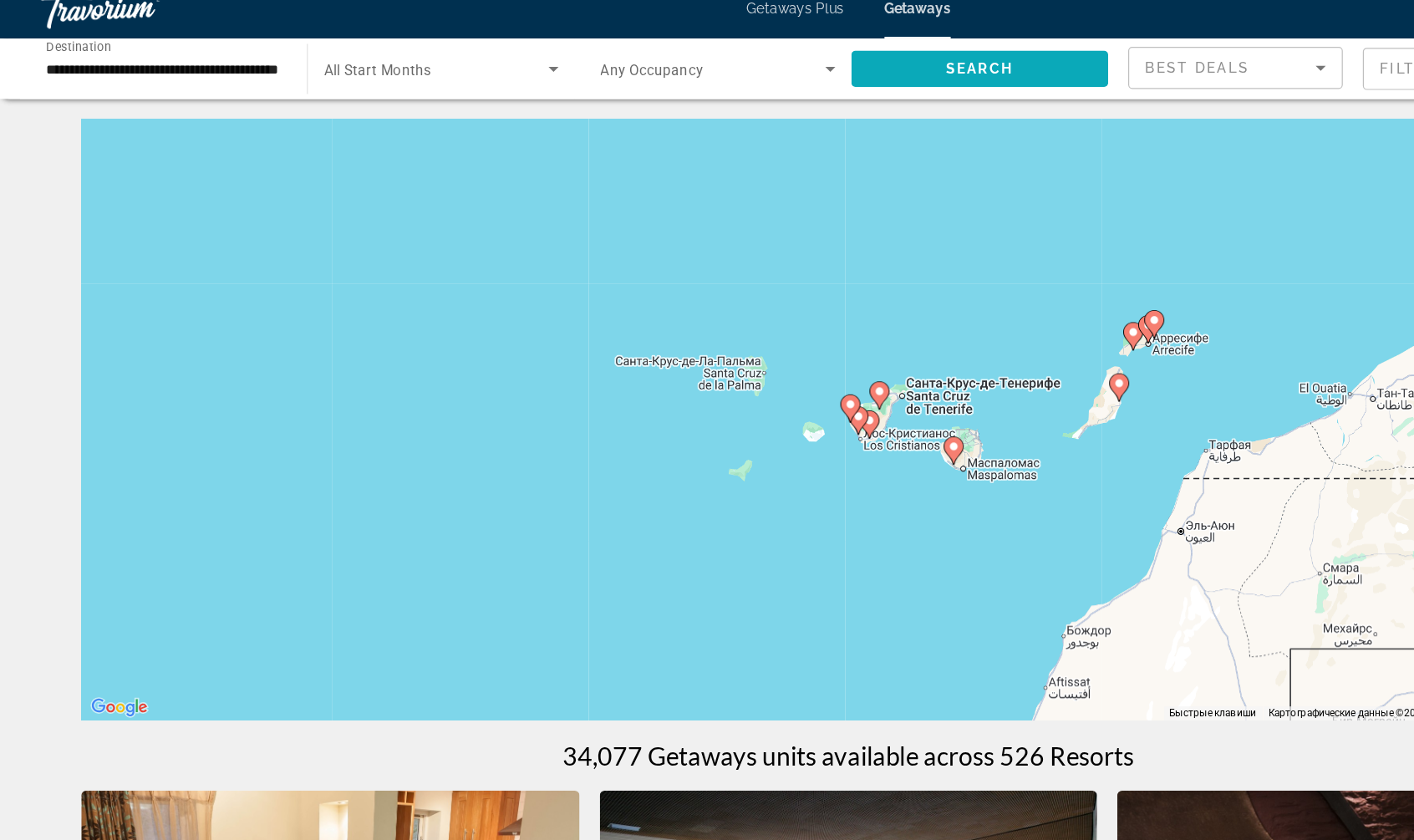
click at [746, 69] on span "Search widget" at bounding box center [816, 75] width 214 height 40
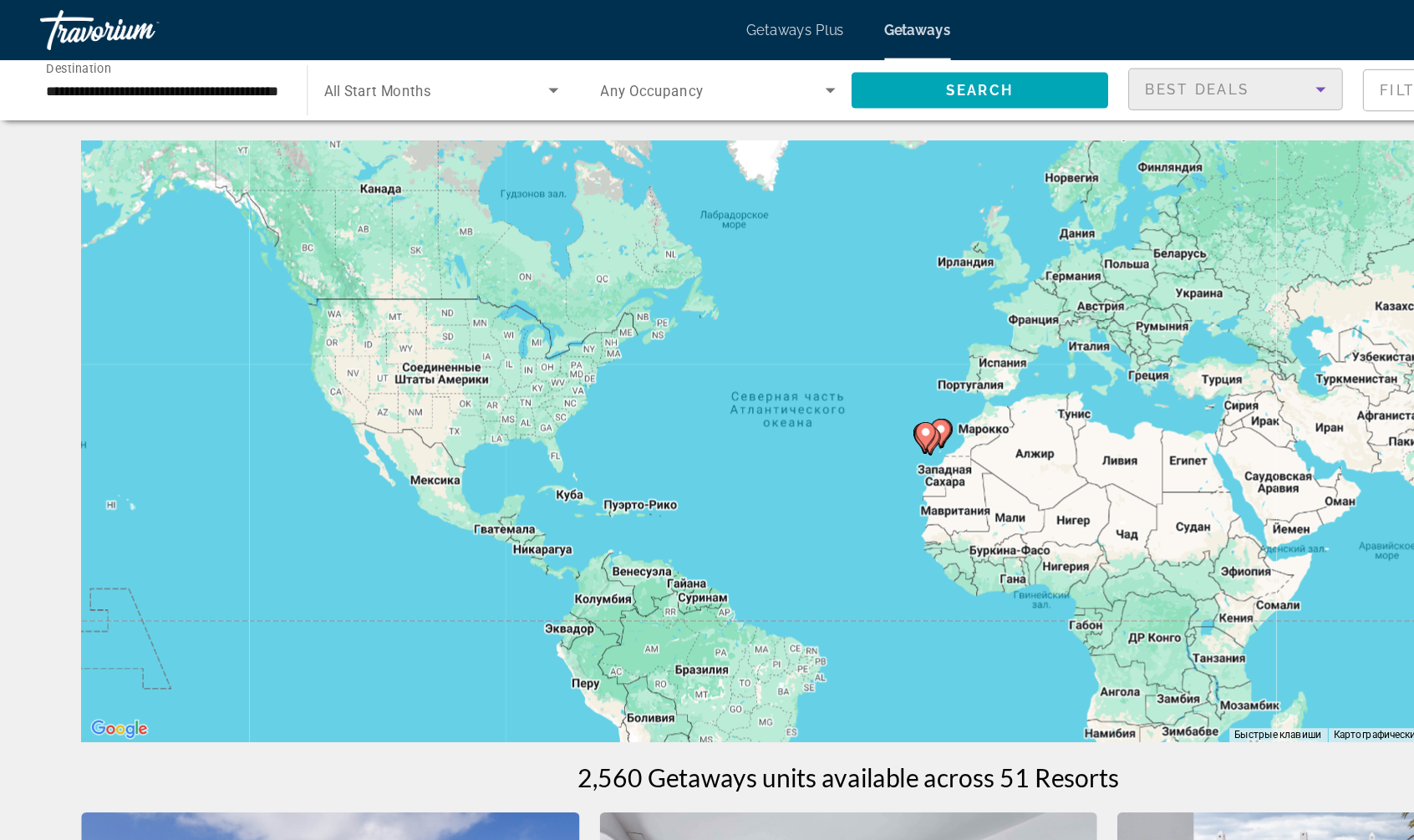
click at [1104, 80] on icon "Sort by" at bounding box center [1101, 74] width 20 height 20
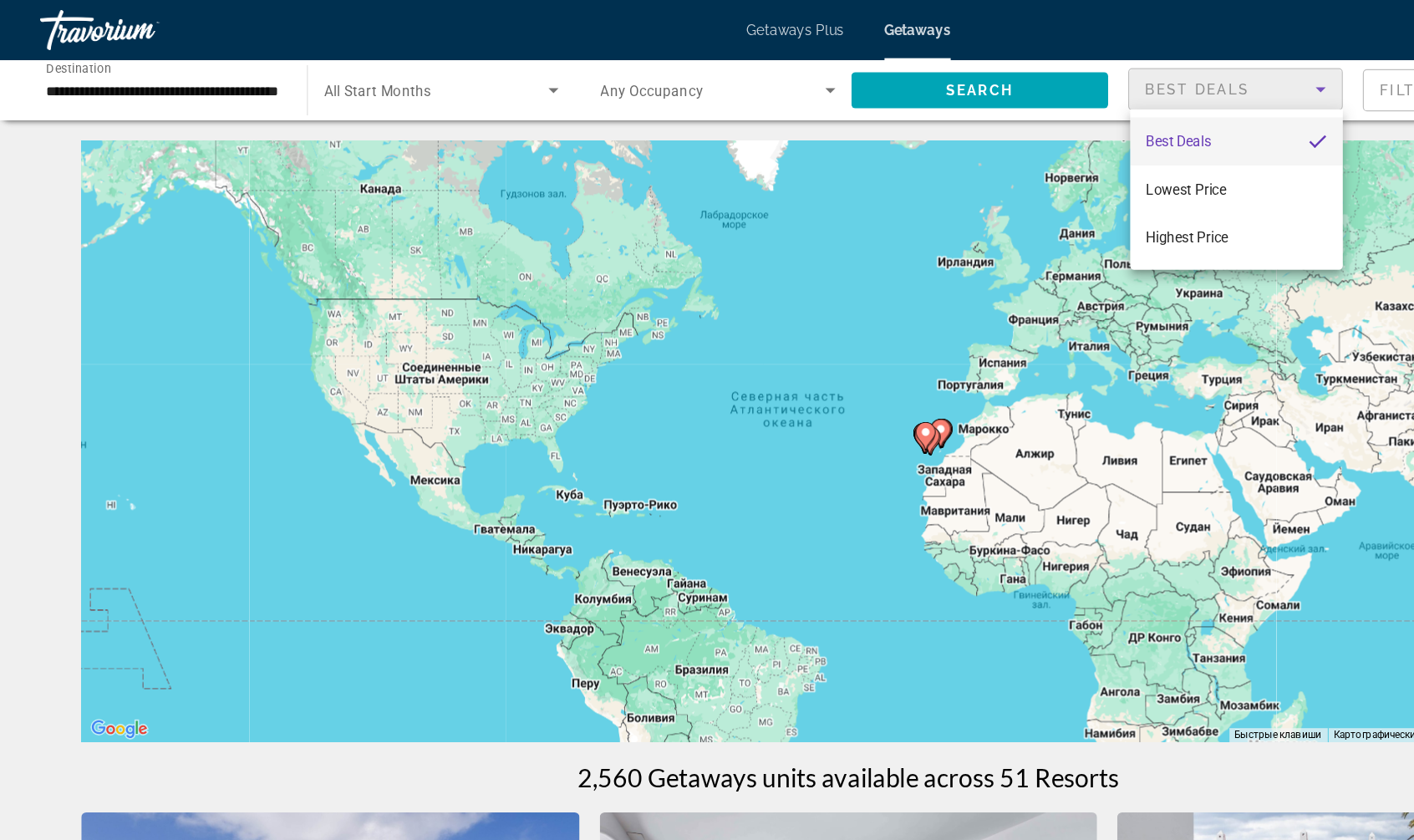
click at [1158, 79] on div at bounding box center [707, 420] width 1414 height 840
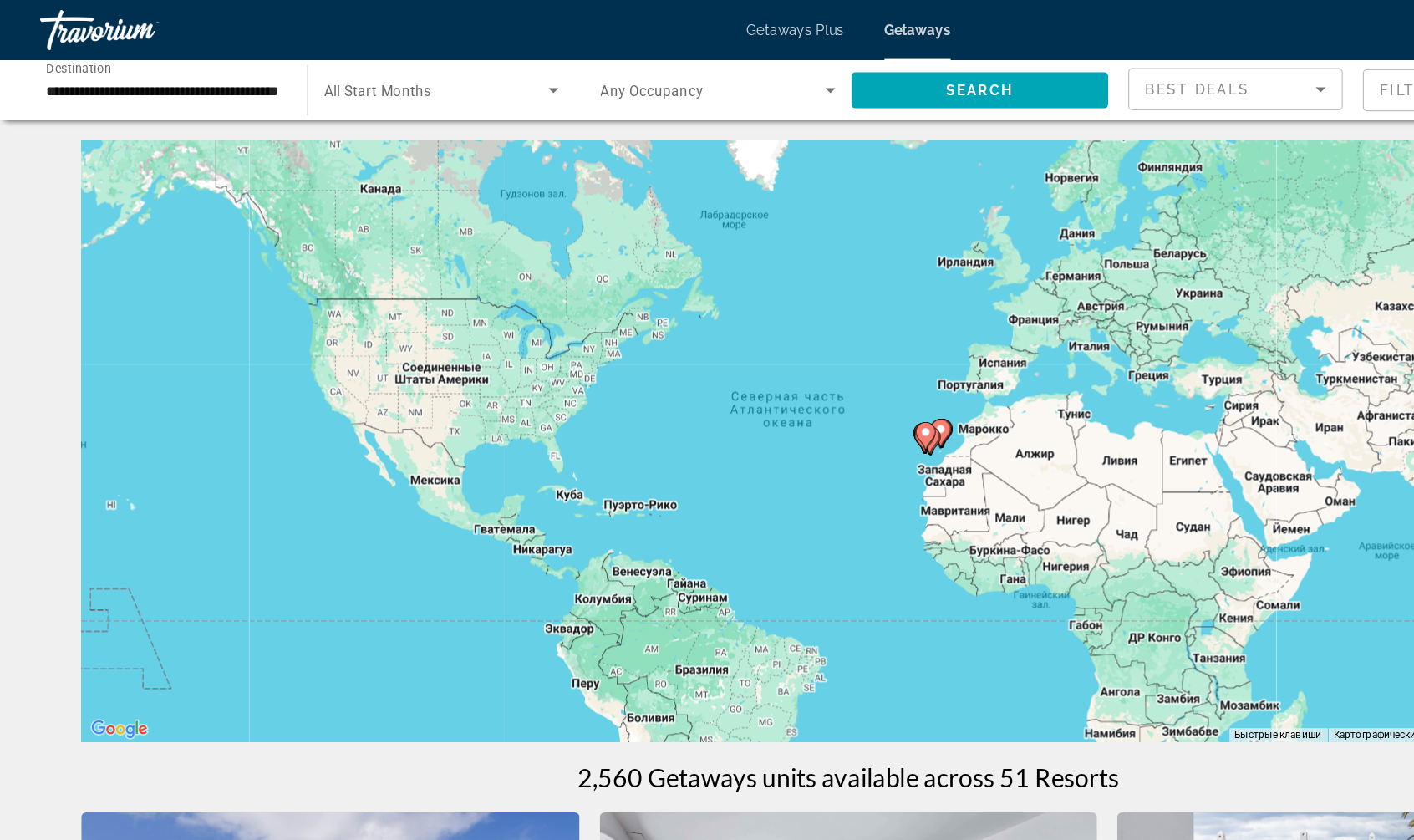
click at [1158, 79] on mat-form-field "Filters" at bounding box center [1225, 74] width 179 height 35
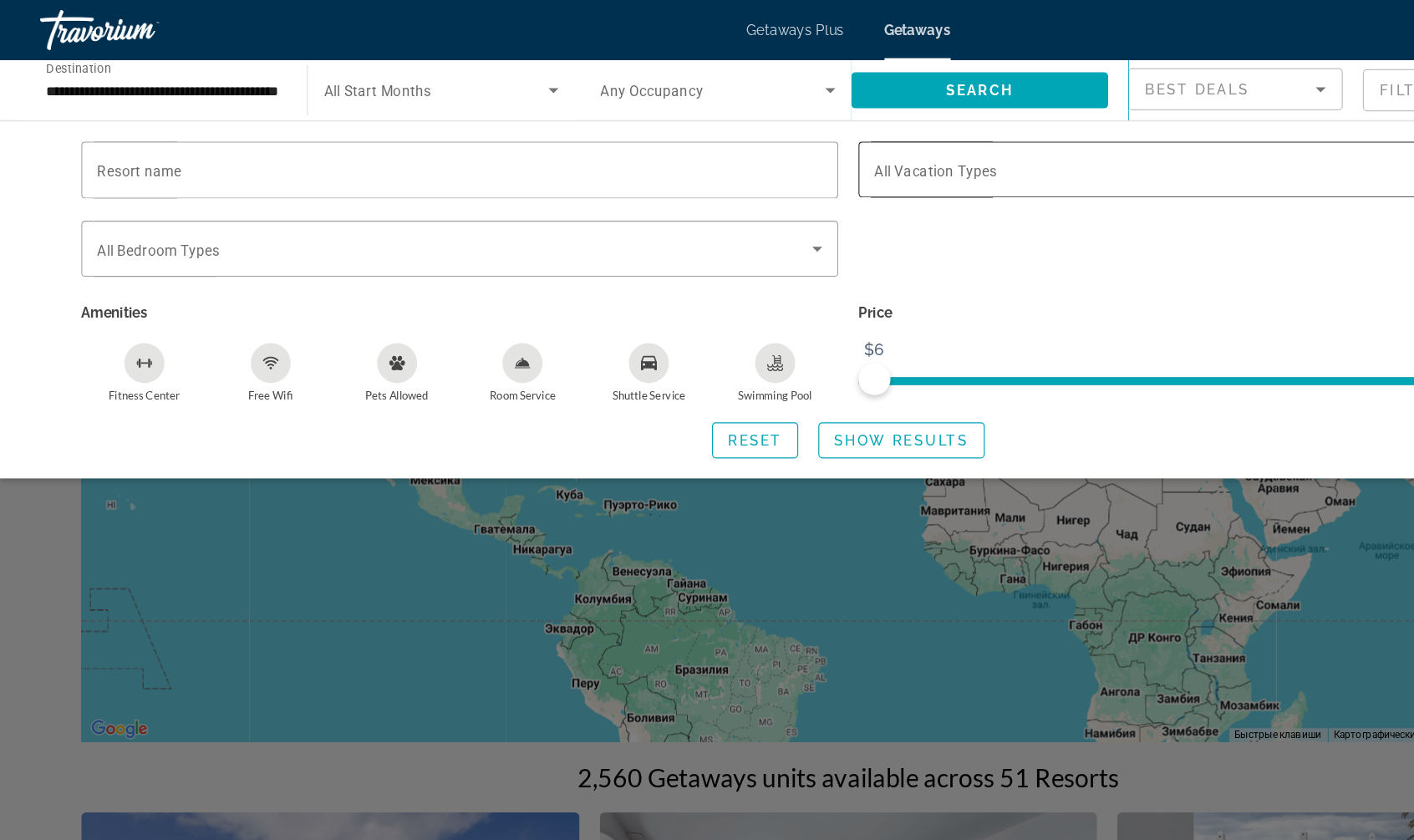
click at [864, 145] on span "Search widget" at bounding box center [1026, 141] width 596 height 20
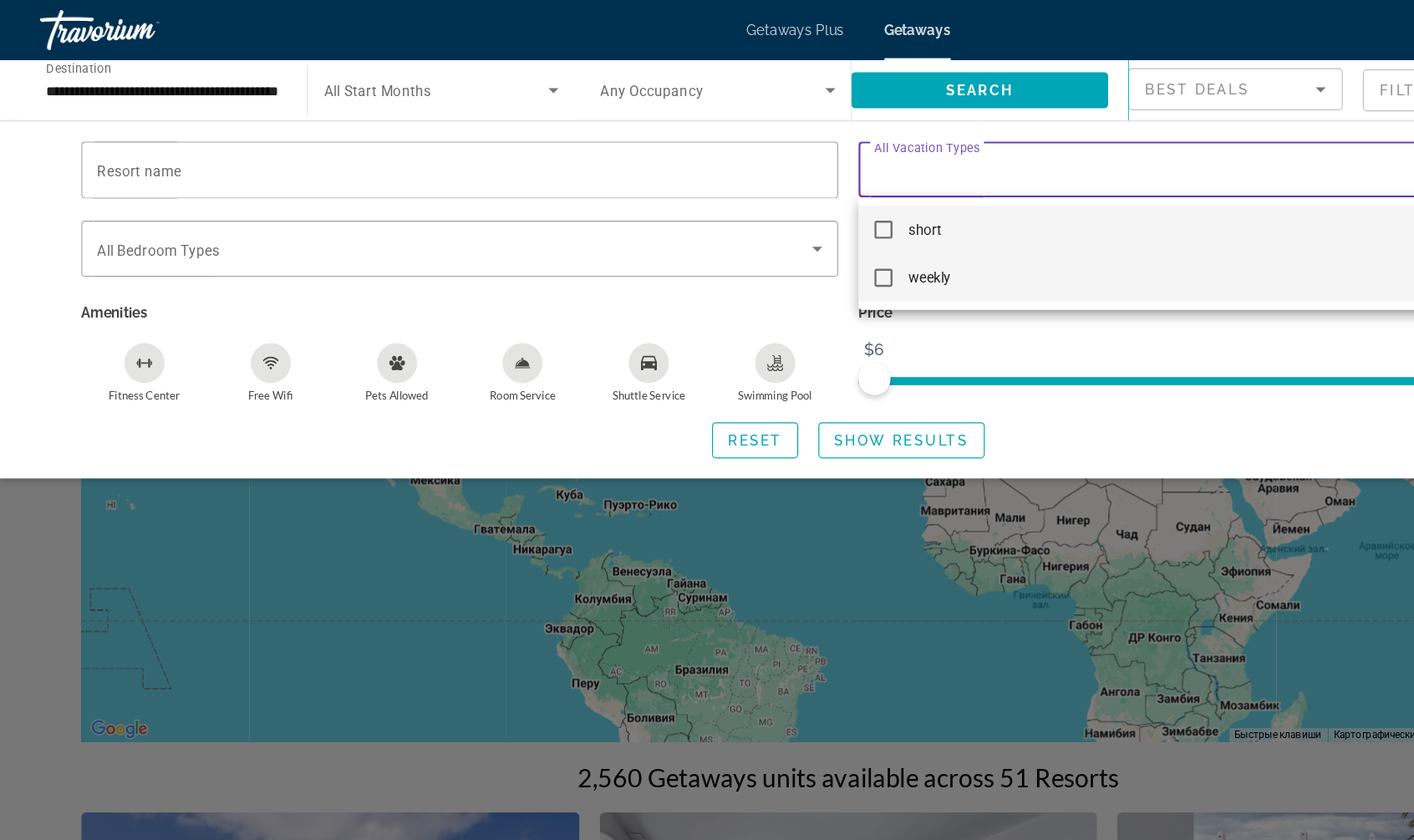
click at [737, 229] on mat-pseudo-checkbox at bounding box center [736, 231] width 15 height 15
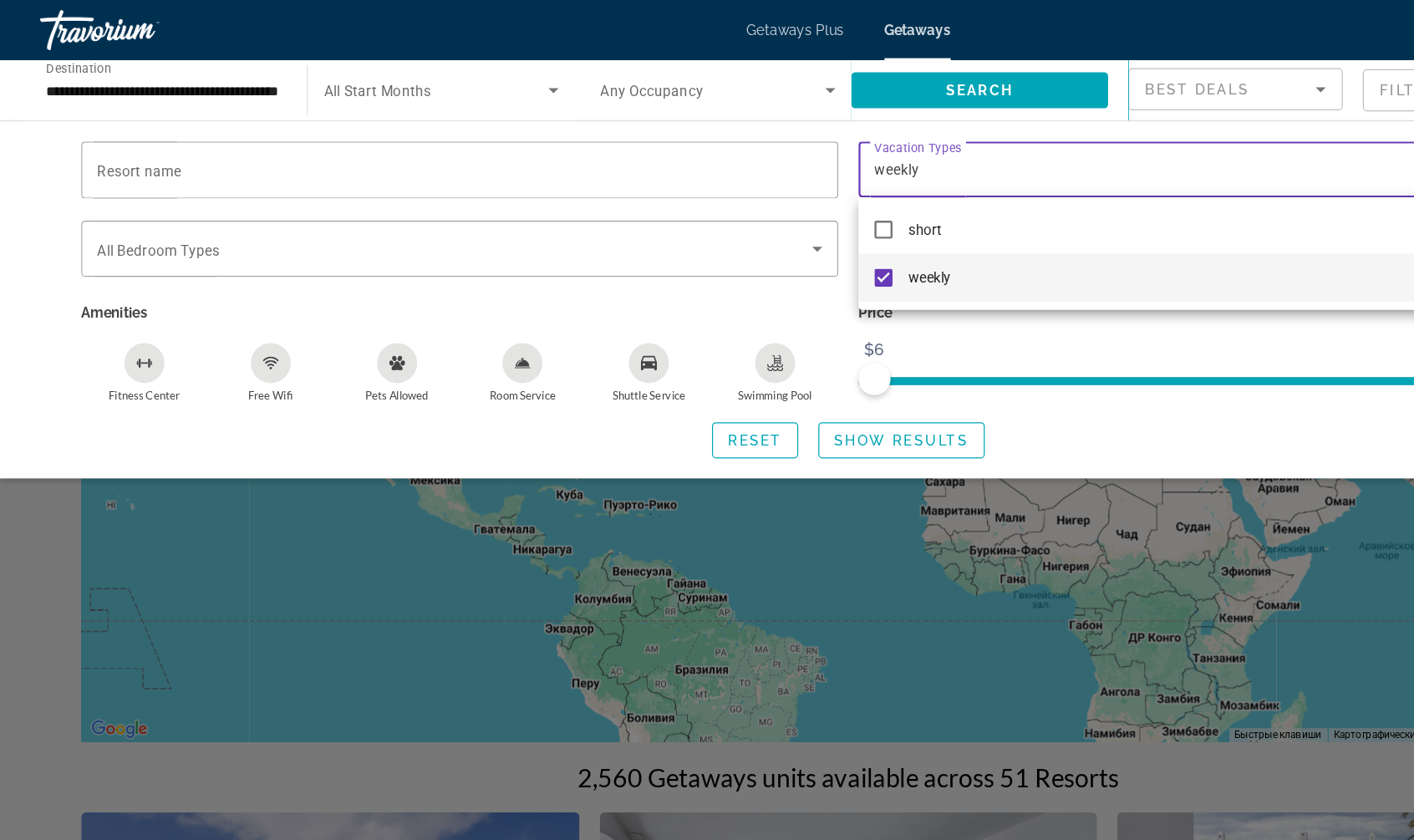
click at [781, 368] on div at bounding box center [707, 420] width 1414 height 840
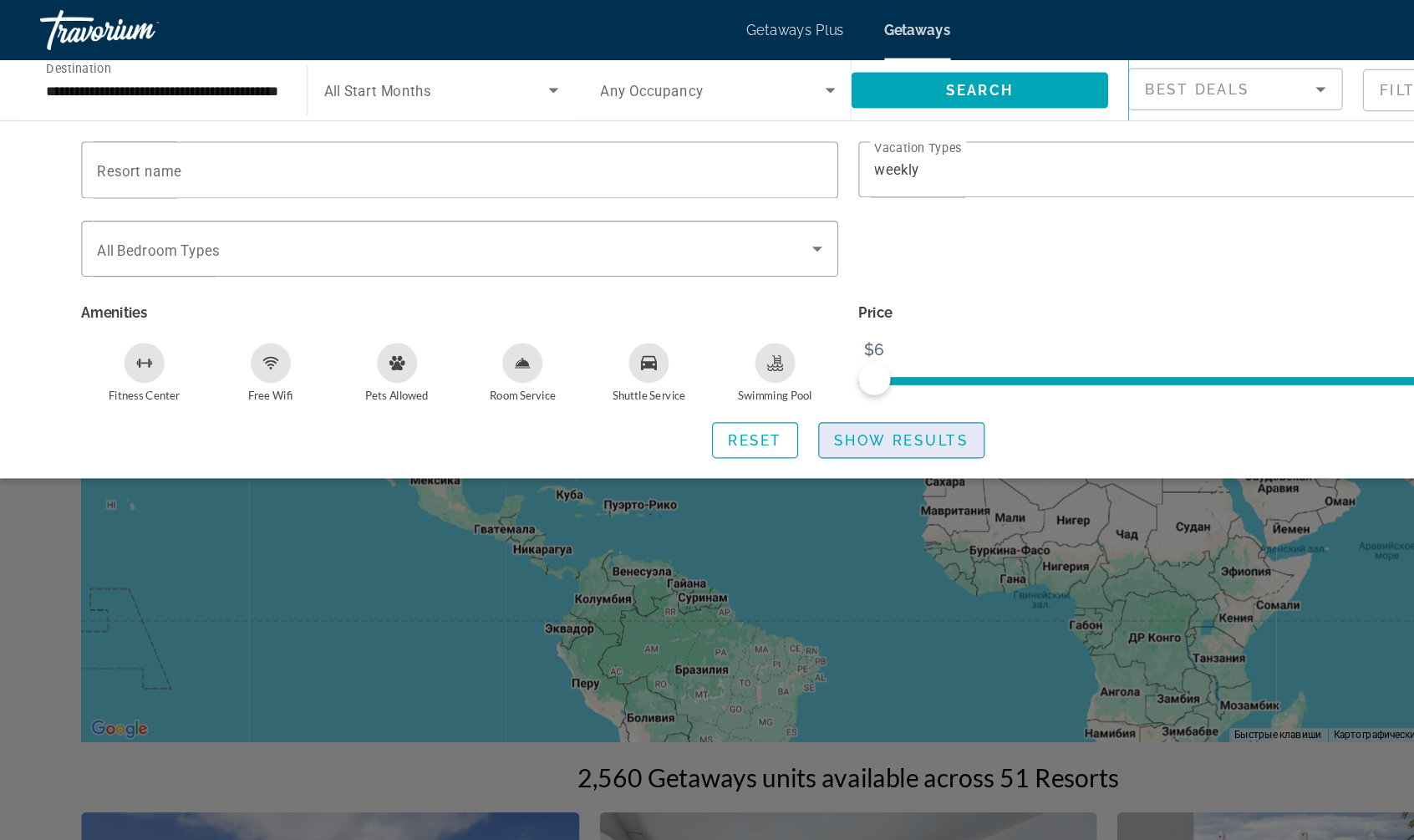
click at [780, 369] on span "Show Results" at bounding box center [750, 366] width 112 height 13
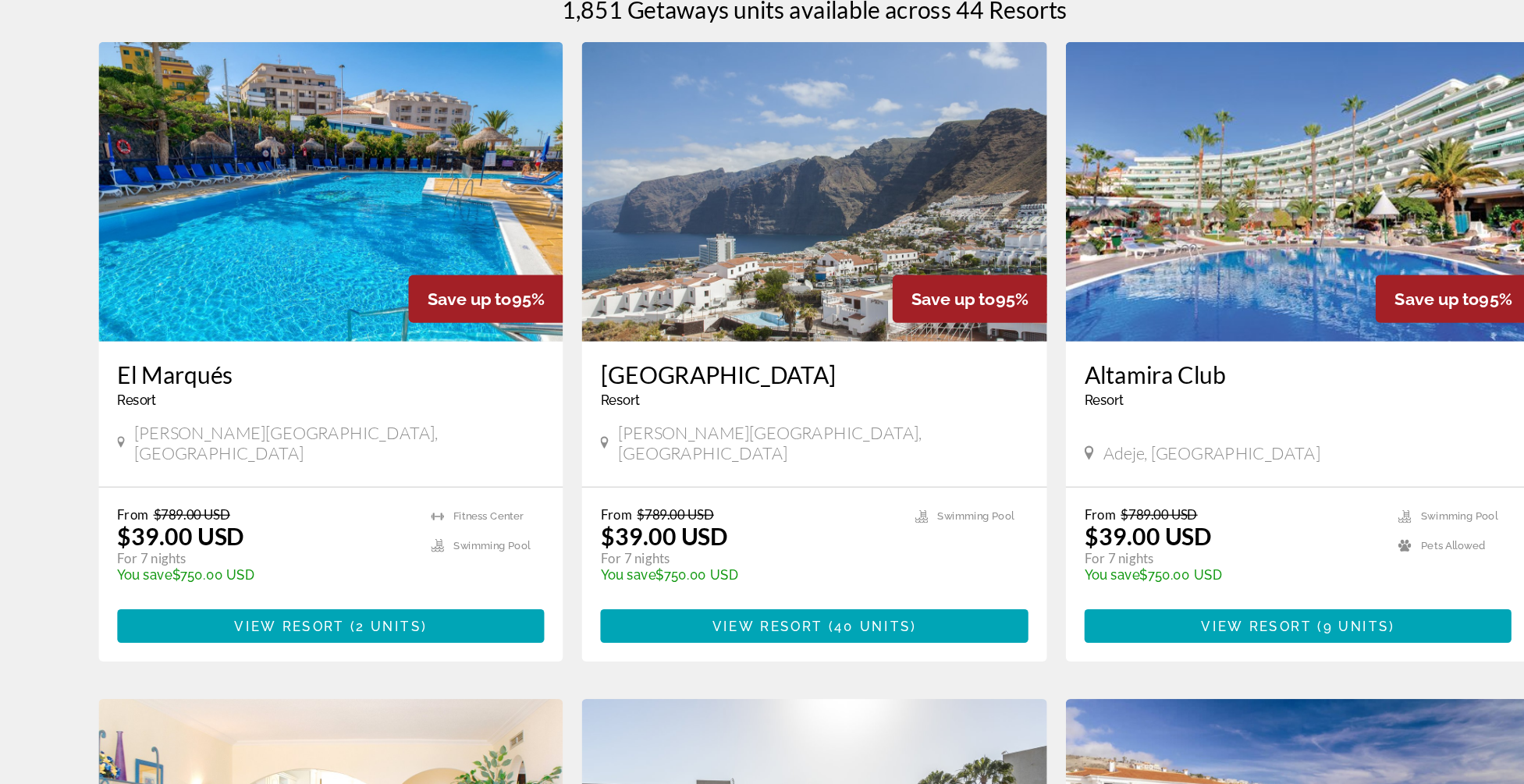
scroll to position [467, 0]
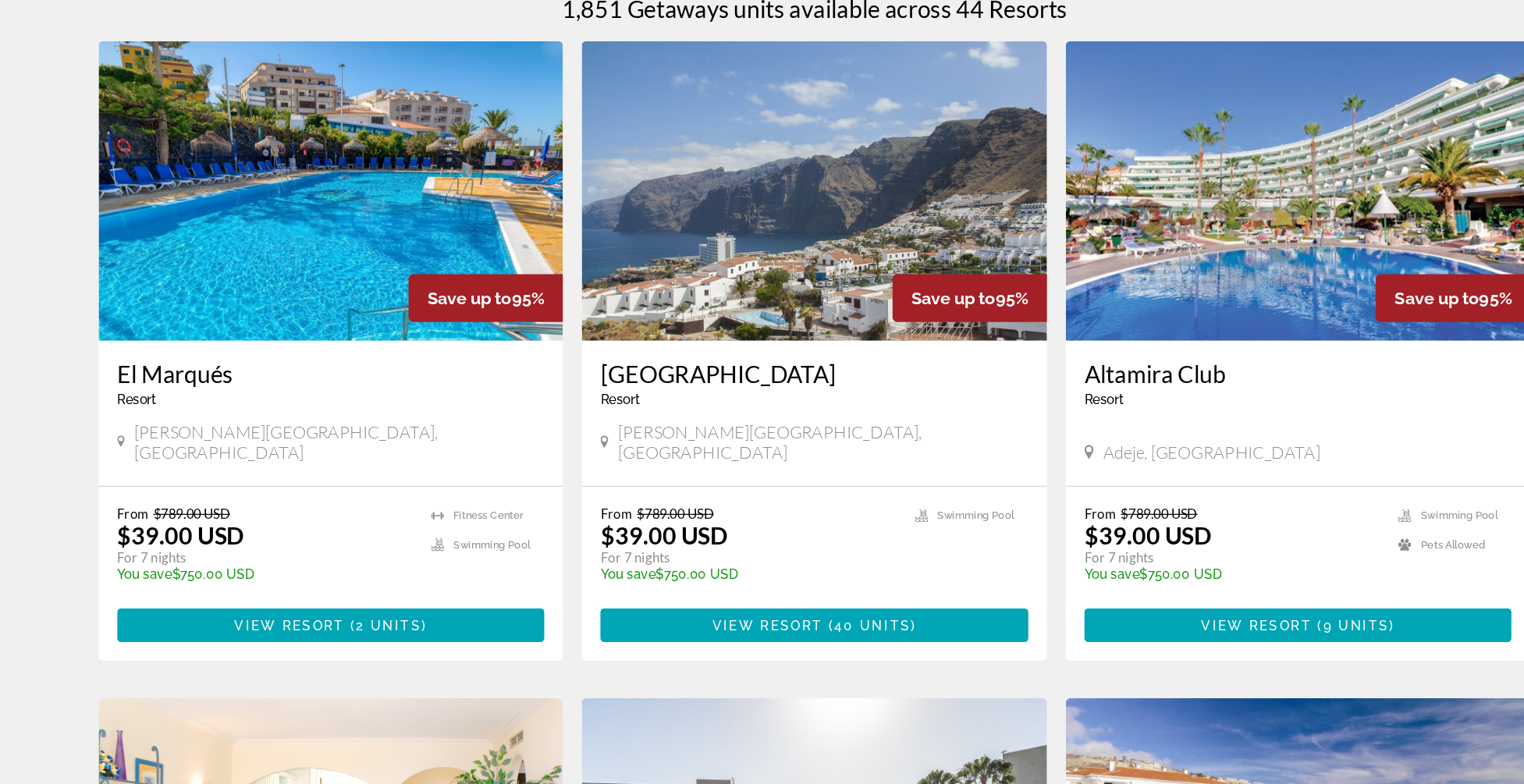
click at [1151, 338] on img "Main content" at bounding box center [1165, 289] width 388 height 250
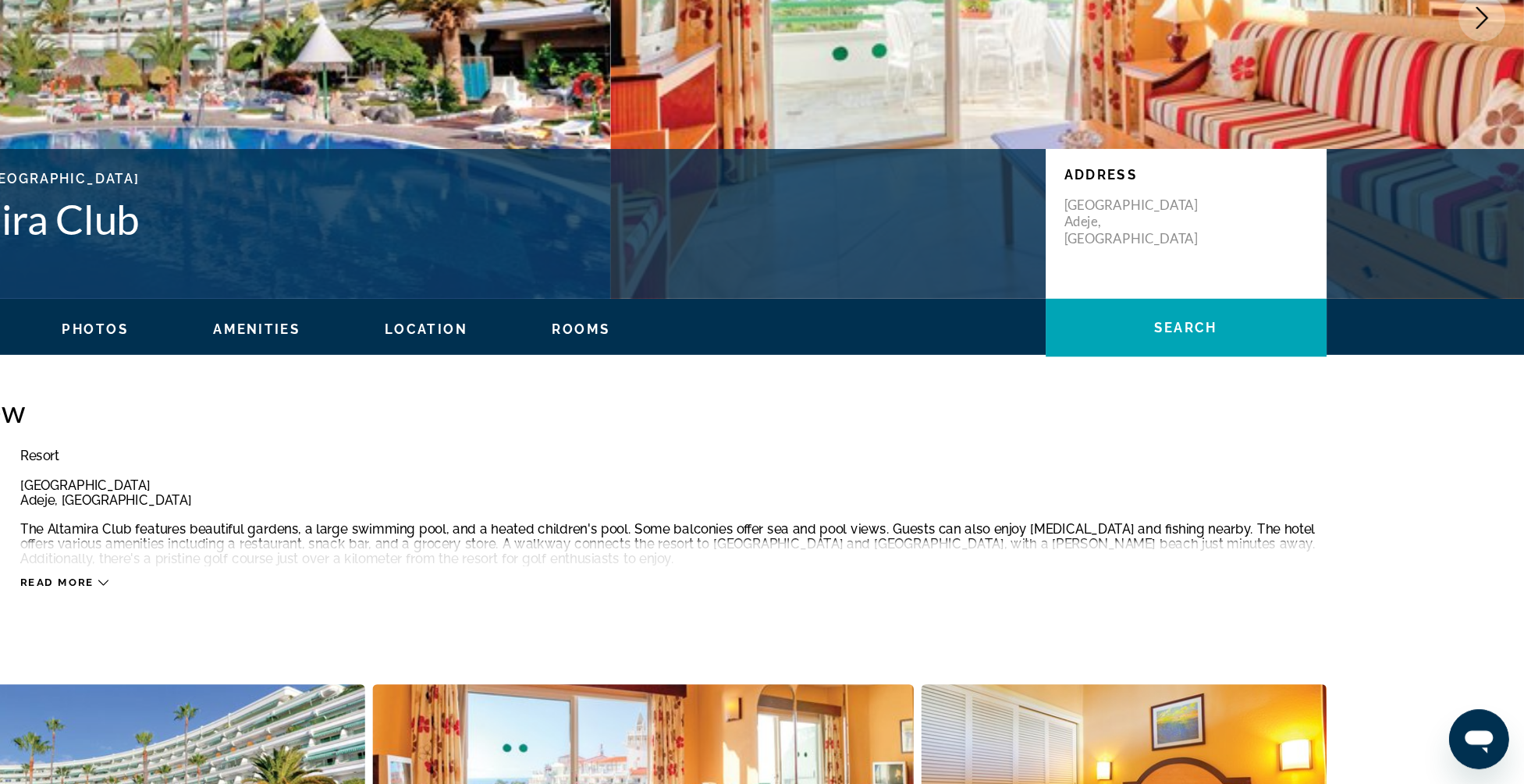
scroll to position [164, 0]
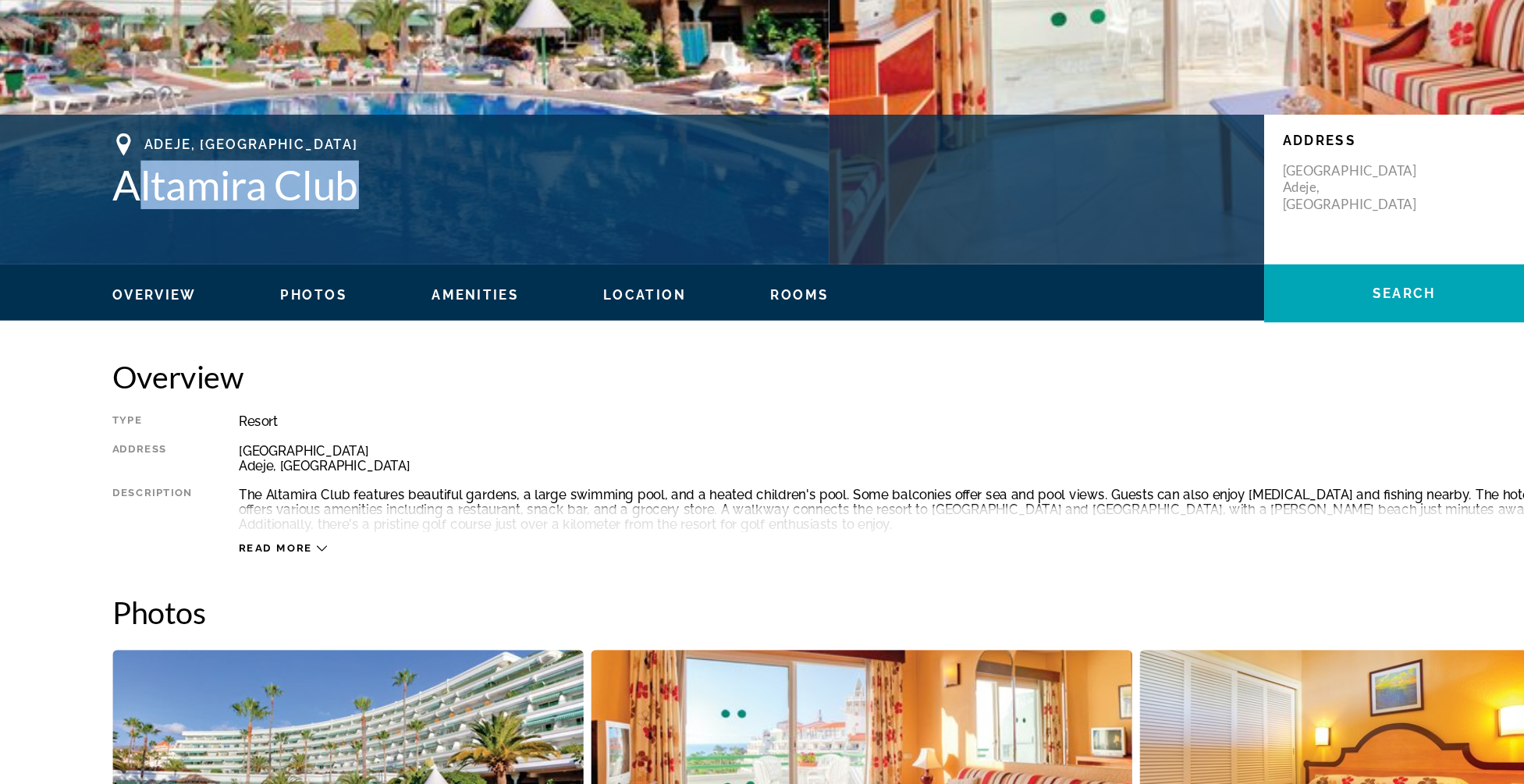
drag, startPoint x: 191, startPoint y: 285, endPoint x: 344, endPoint y: 308, distance: 154.7
click at [344, 308] on div "Adeje, [GEOGRAPHIC_DATA] Altamira Club Address [STREET_ADDRESS]" at bounding box center [762, 288] width 1256 height 94
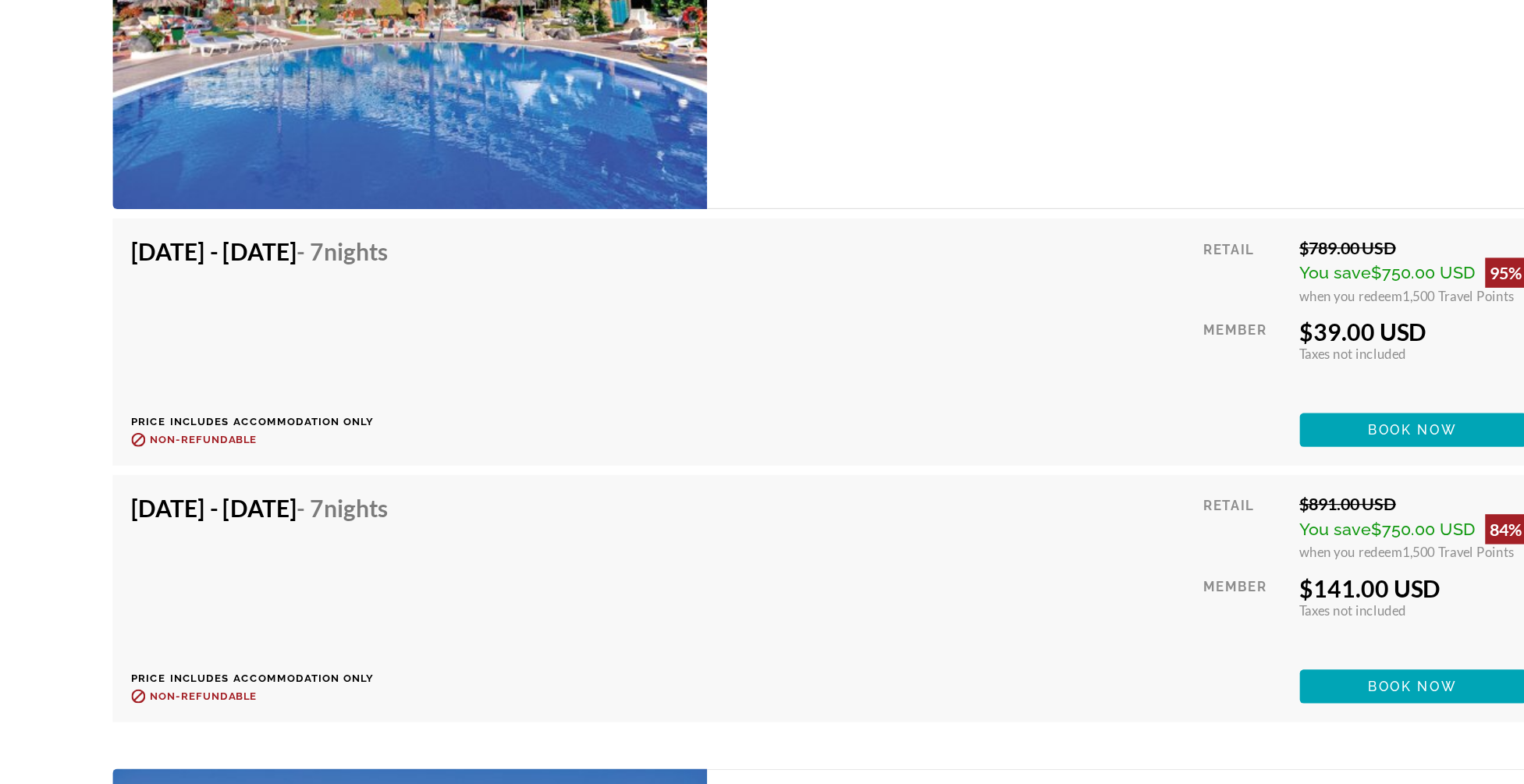
scroll to position [2558, 0]
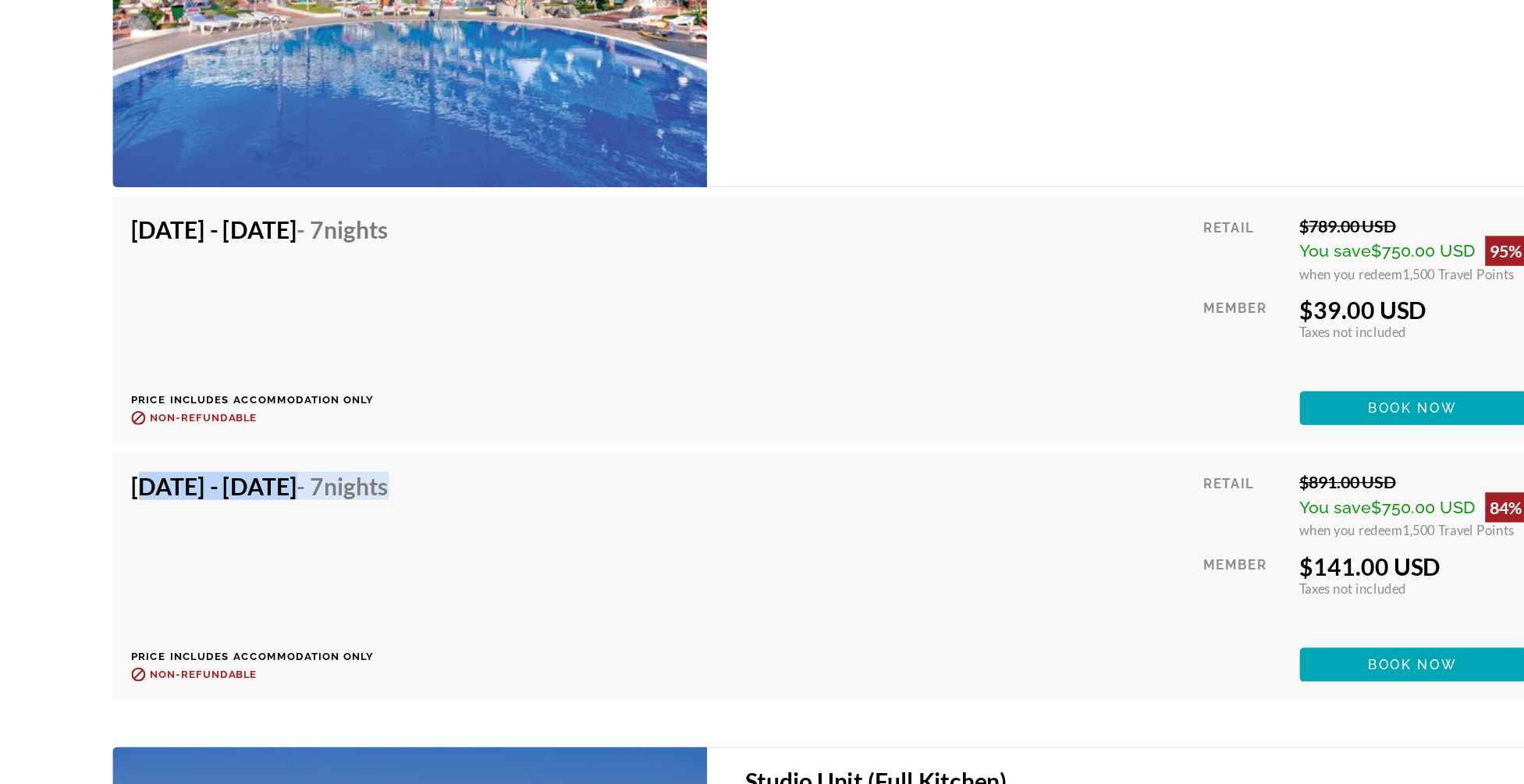
drag, startPoint x: 181, startPoint y: 520, endPoint x: 441, endPoint y: 539, distance: 260.7
click at [395, 539] on div "[DATE] - [DATE] - 7 Nights" at bounding box center [288, 525] width 215 height 31
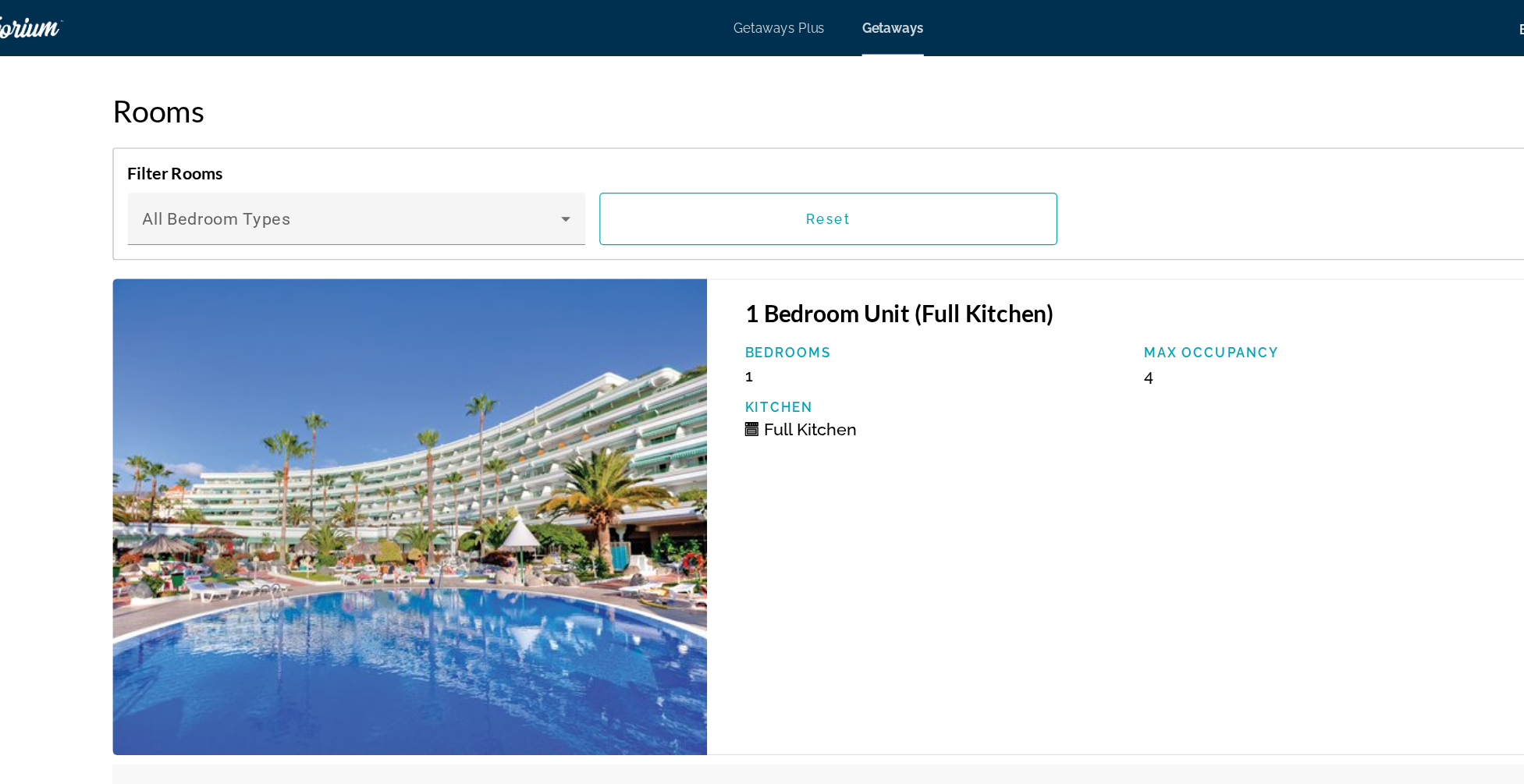
drag, startPoint x: 776, startPoint y: 360, endPoint x: 787, endPoint y: 357, distance: 11.4
click at [787, 357] on div "Full Kitchen" at bounding box center [851, 358] width 318 height 17
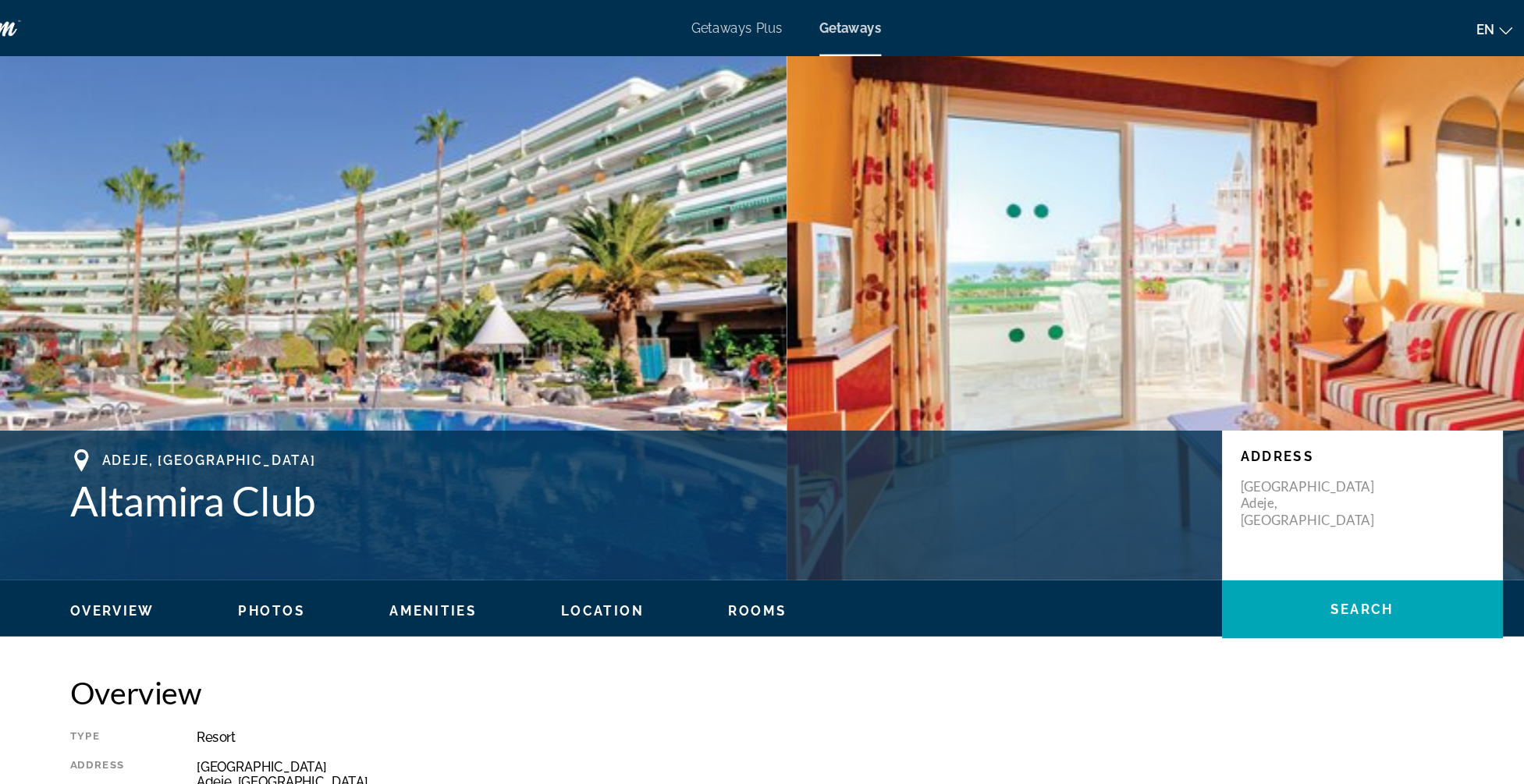
scroll to position [0, 0]
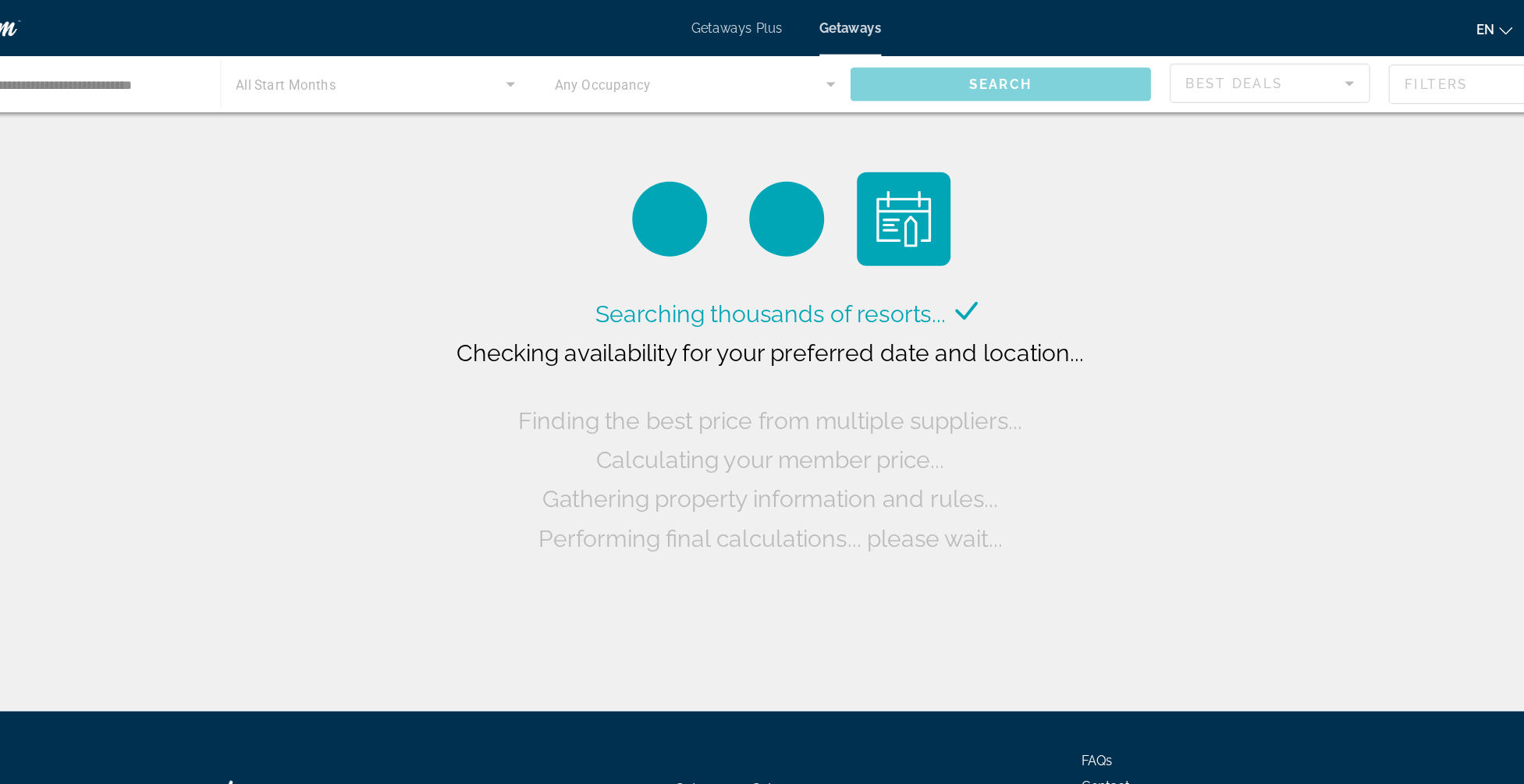
click at [758, 64] on div "Main content" at bounding box center [762, 70] width 1524 height 47
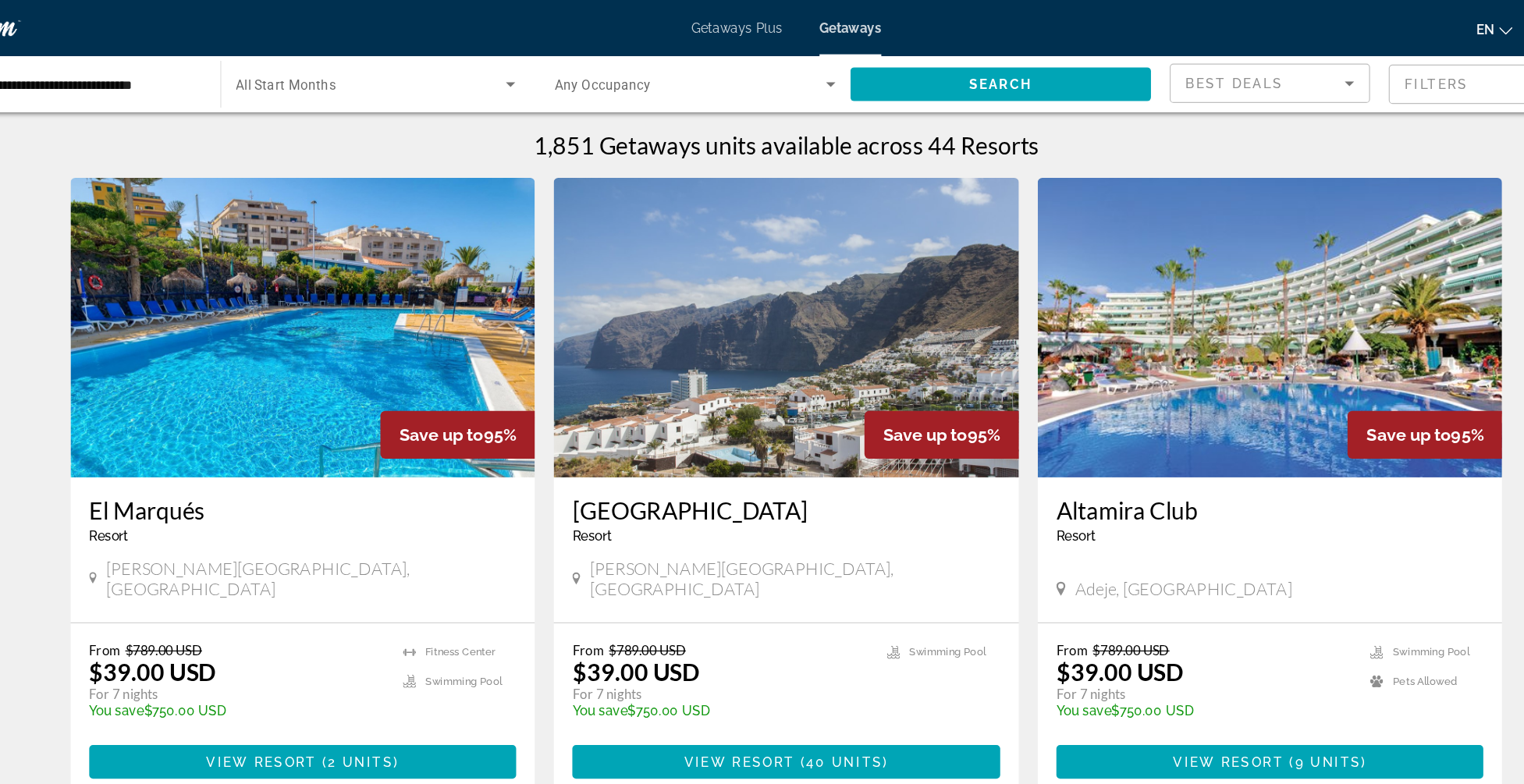
click at [693, 64] on span "Search widget" at bounding box center [681, 70] width 227 height 18
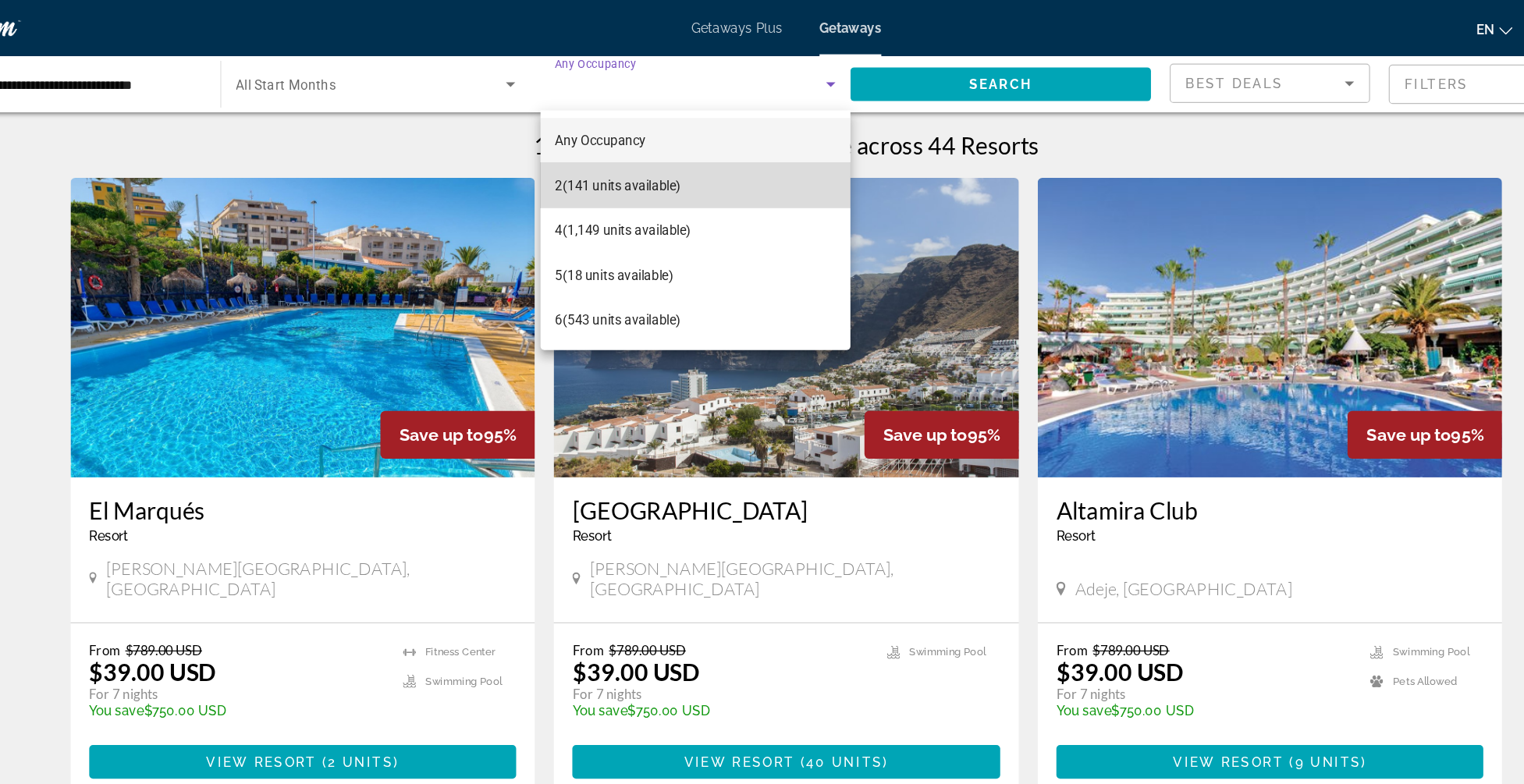
click at [614, 156] on span "2 (141 units available)" at bounding box center [621, 155] width 104 height 18
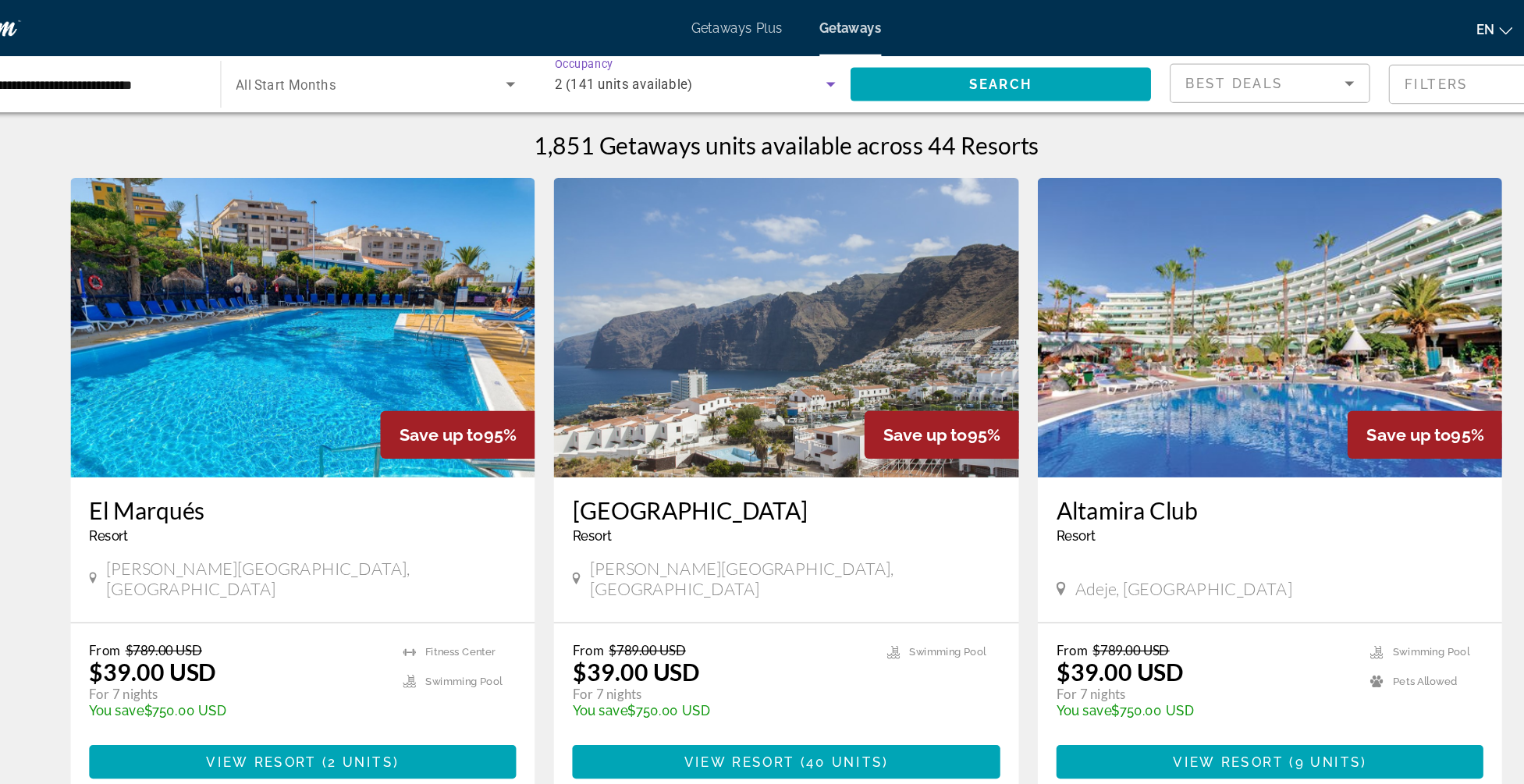
click at [677, 73] on span "2 (141 units available)" at bounding box center [625, 70] width 115 height 13
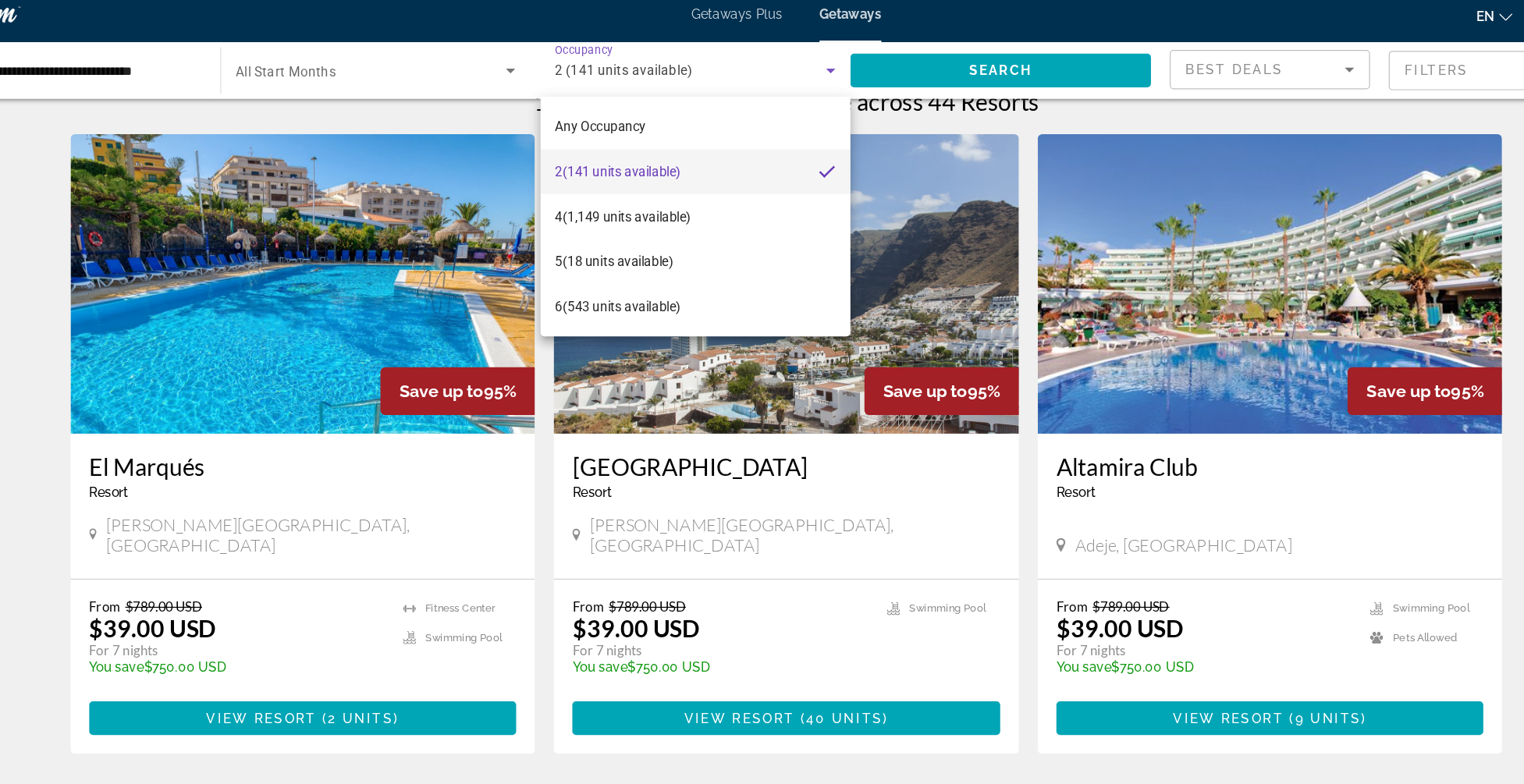
scroll to position [17, 0]
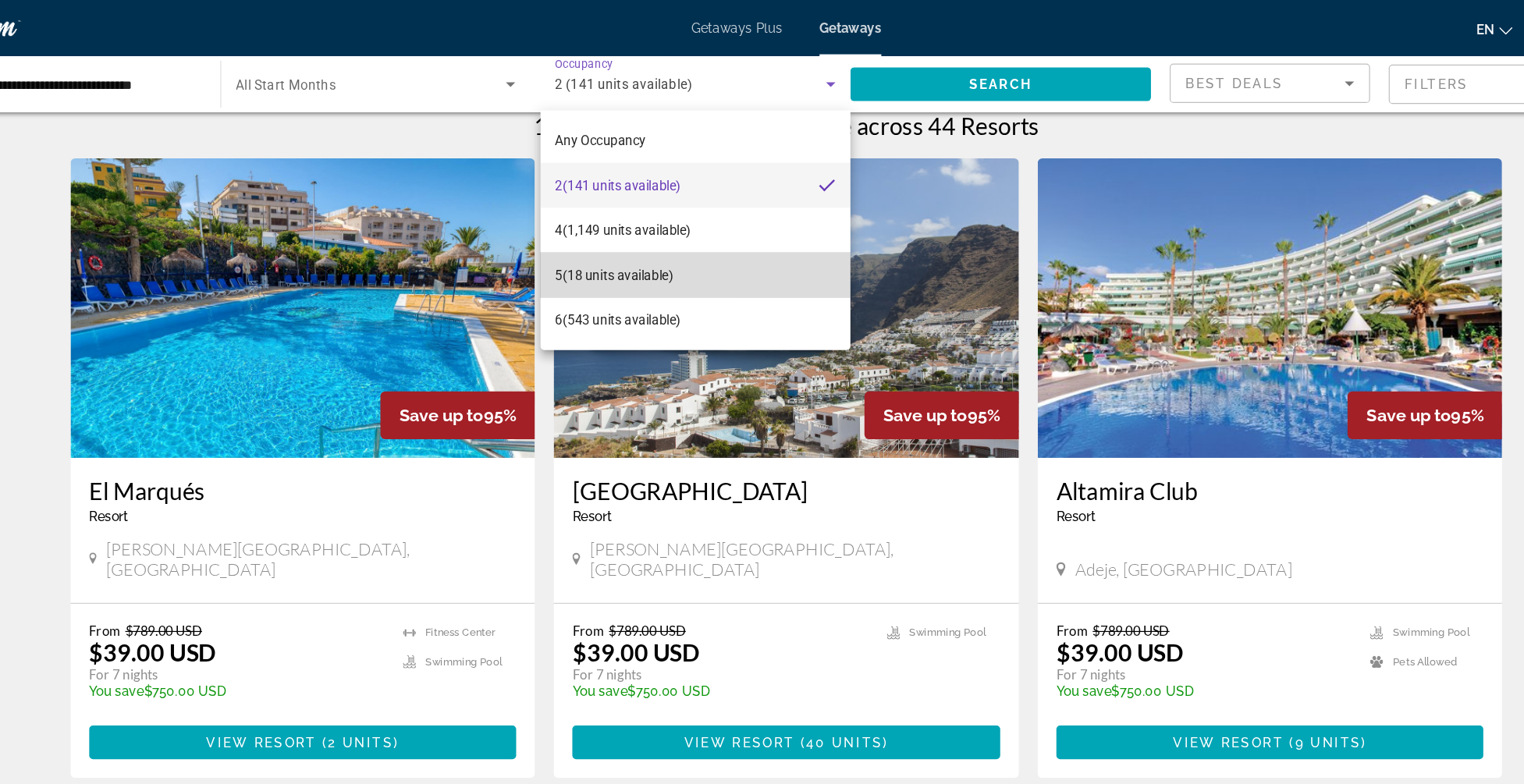
click at [602, 227] on span "5 (18 units available)" at bounding box center [619, 229] width 99 height 18
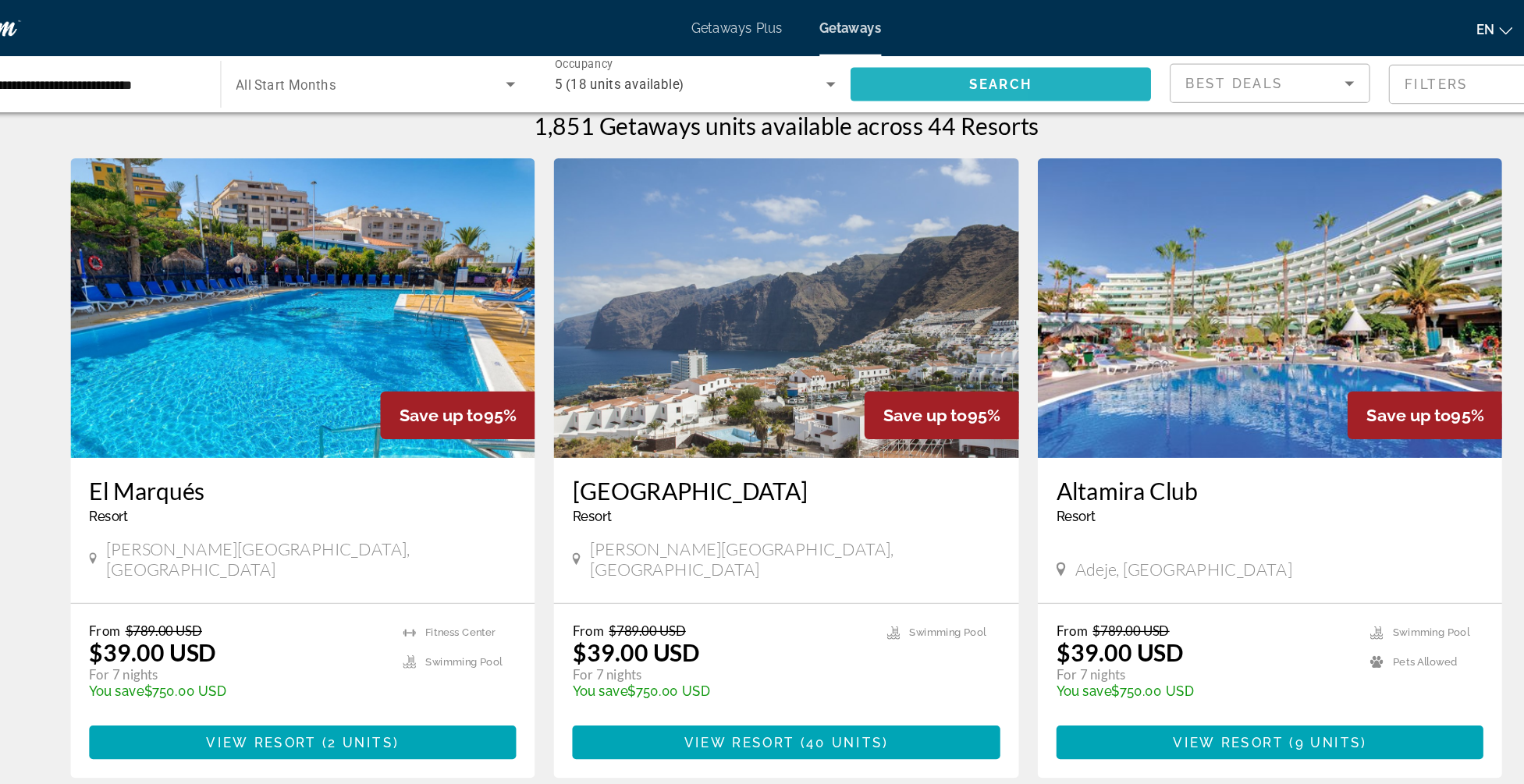
click at [850, 77] on span "Search widget" at bounding box center [940, 70] width 252 height 38
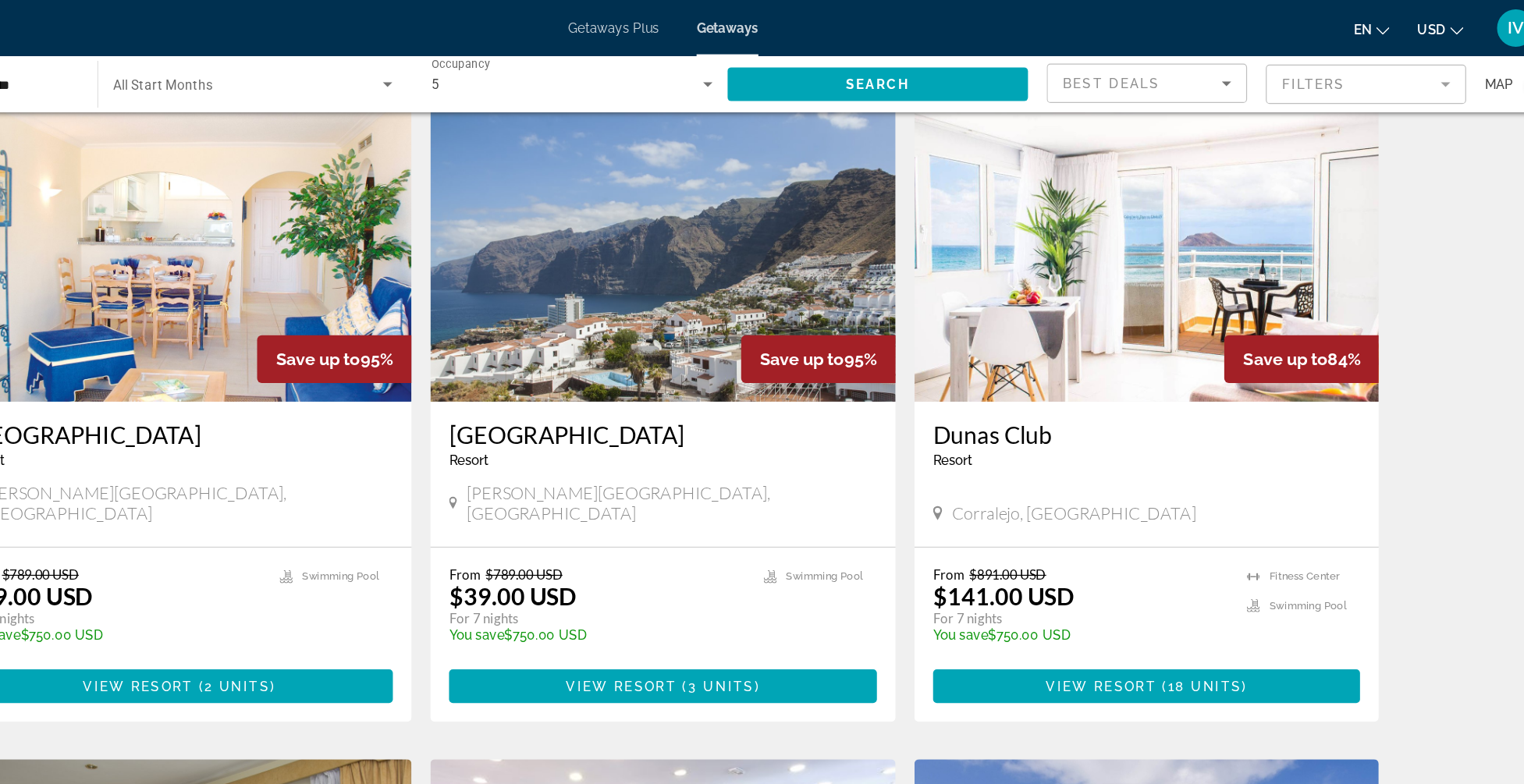
scroll to position [59, 0]
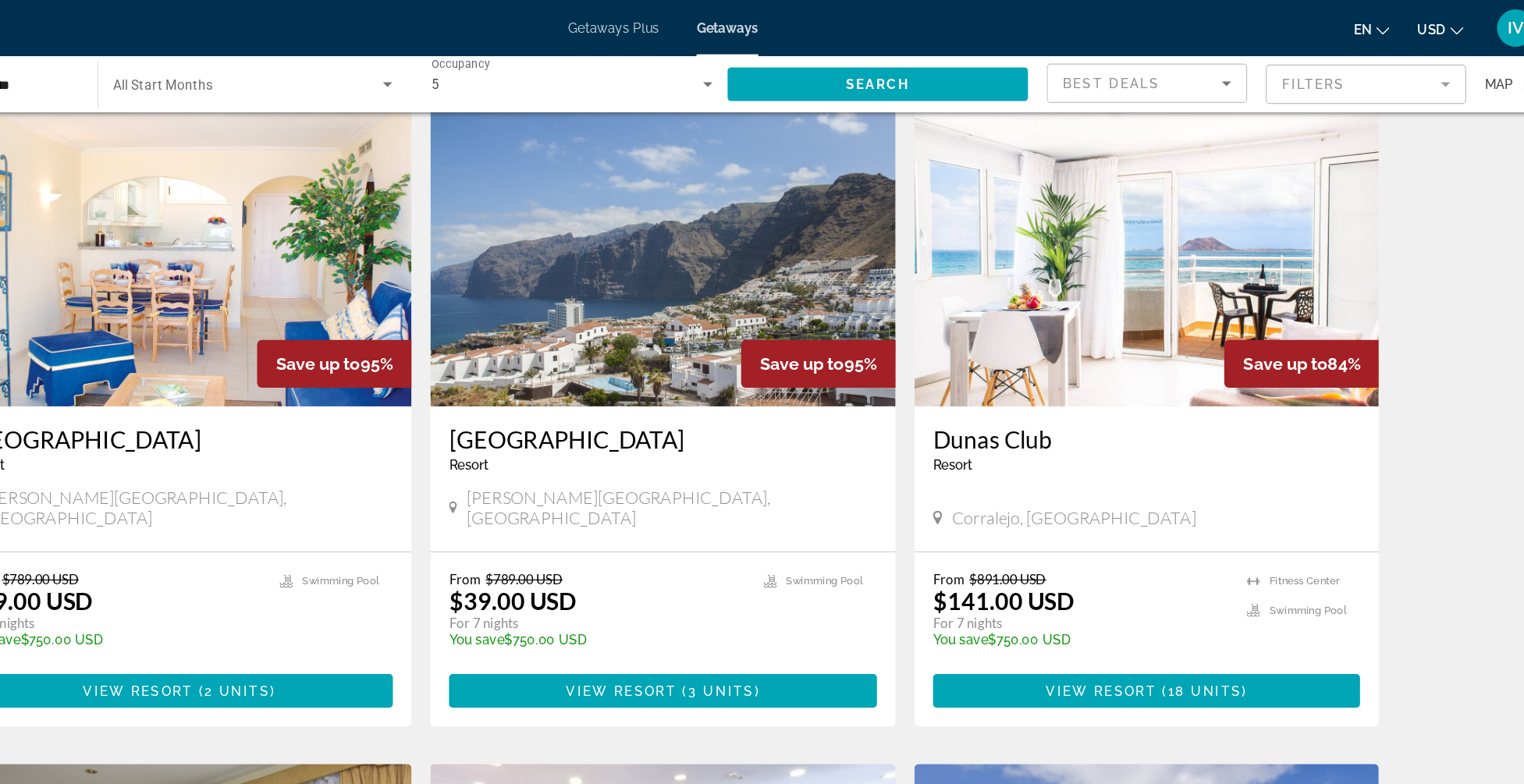
click at [1175, 249] on img "Main content" at bounding box center [1165, 213] width 388 height 250
